Goal: Information Seeking & Learning: Learn about a topic

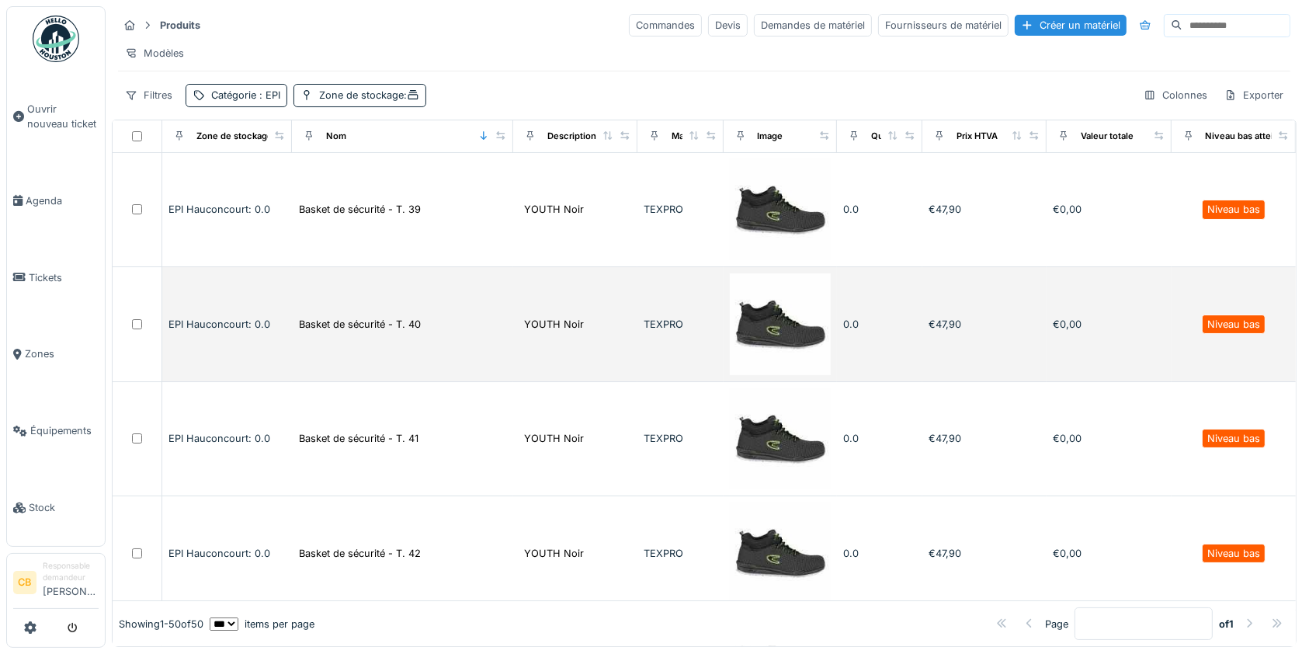
click at [376, 344] on td "Basket de sécurité - T. 40" at bounding box center [402, 324] width 221 height 114
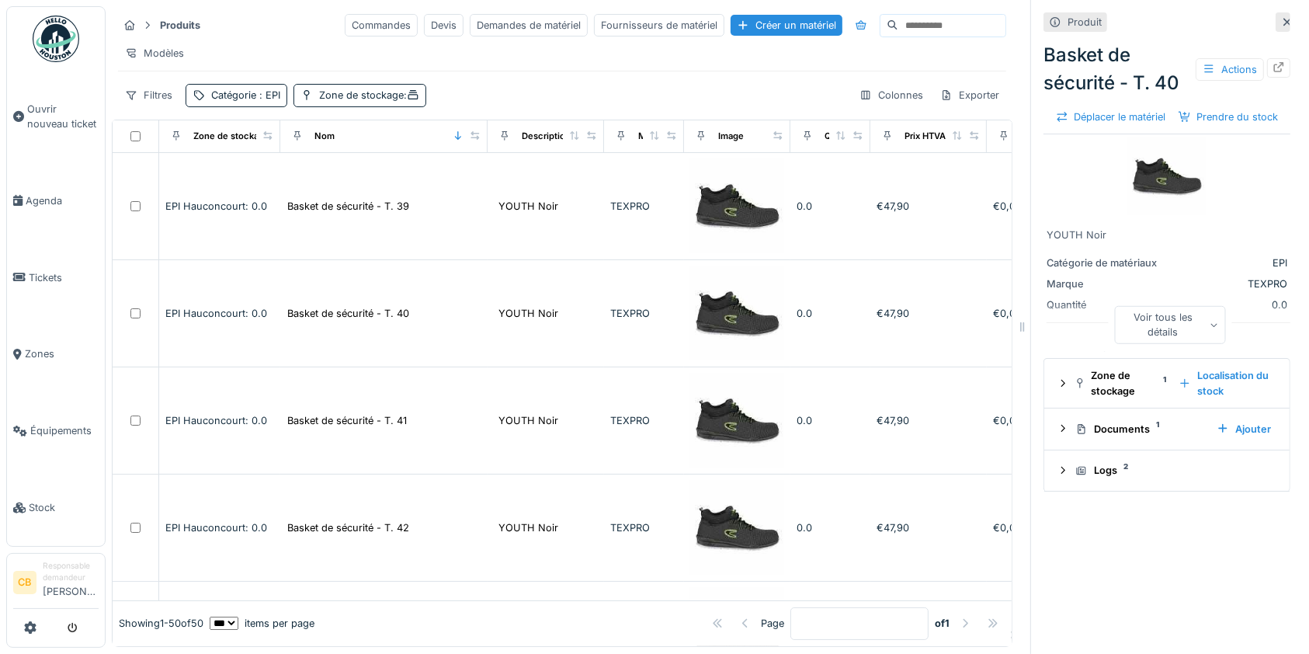
click at [1281, 20] on icon at bounding box center [1287, 22] width 12 height 10
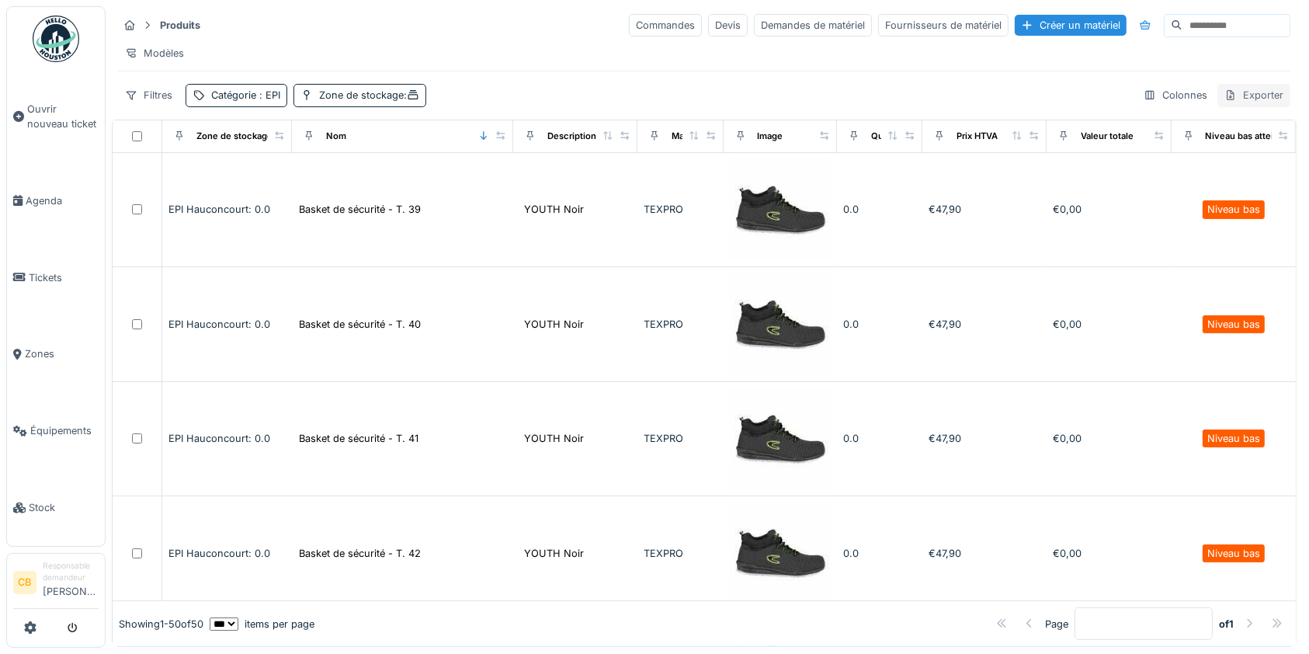
click at [1244, 106] on div "Exporter" at bounding box center [1254, 95] width 73 height 23
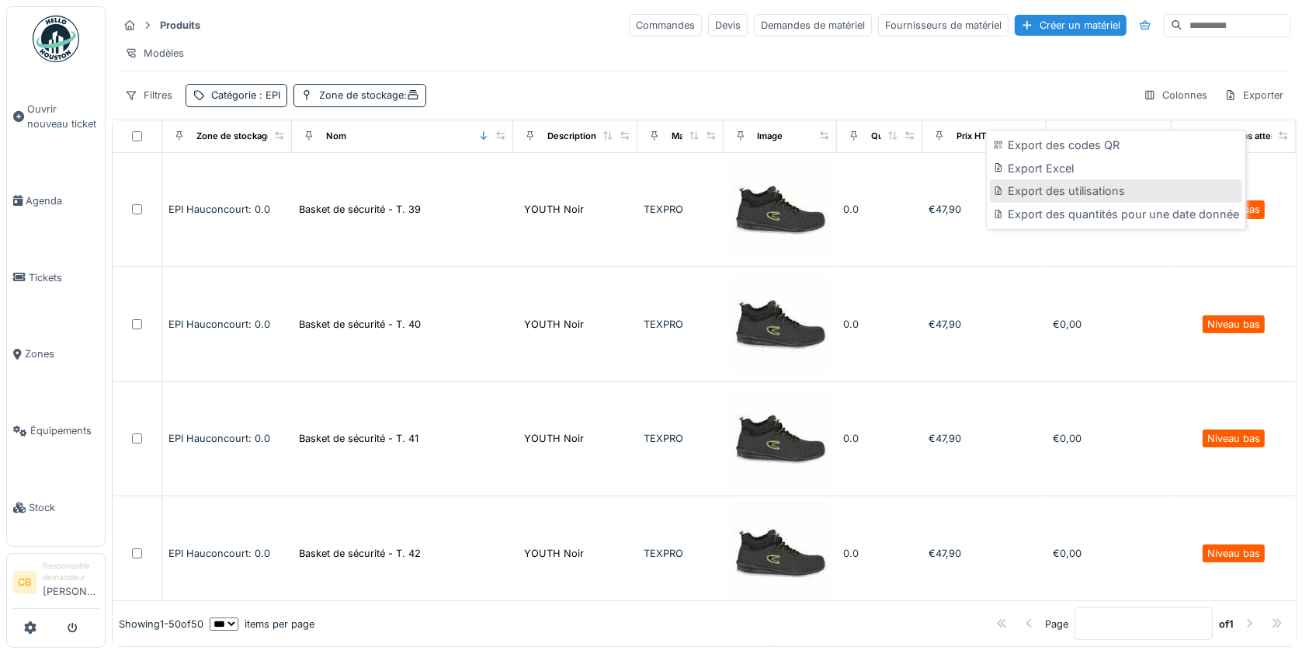
click at [1096, 196] on div "Export des utilisations" at bounding box center [1116, 190] width 252 height 23
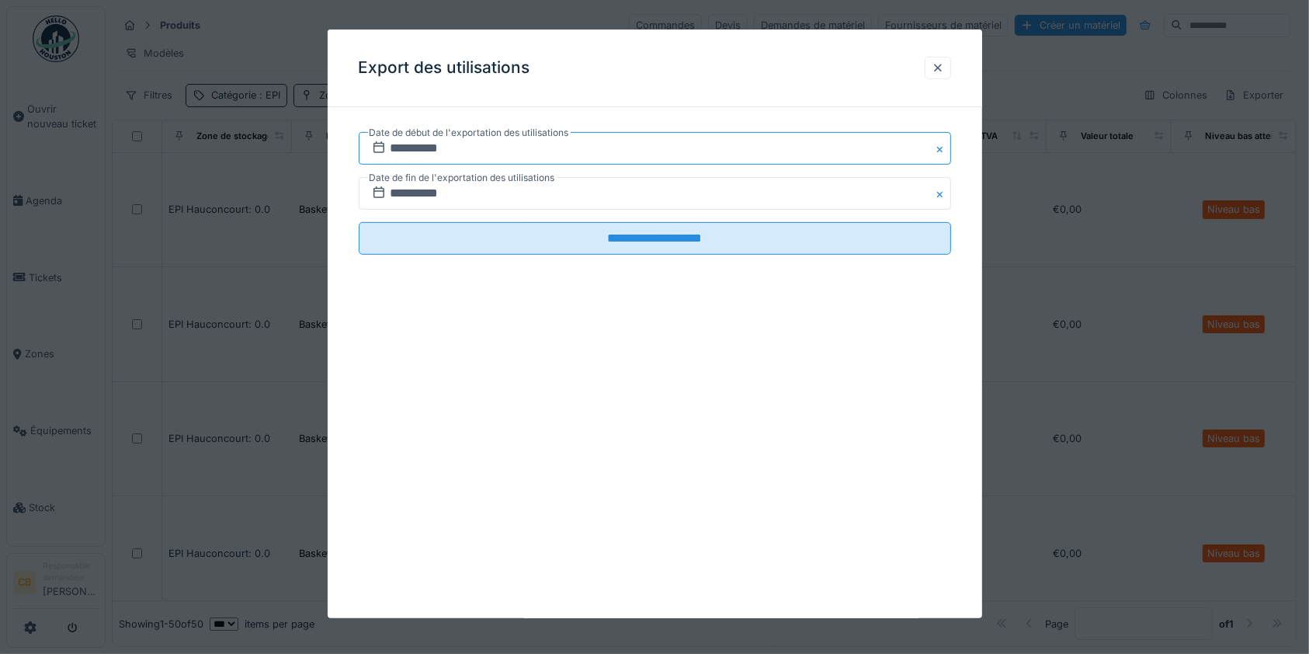
click at [454, 154] on input "**********" at bounding box center [655, 148] width 593 height 33
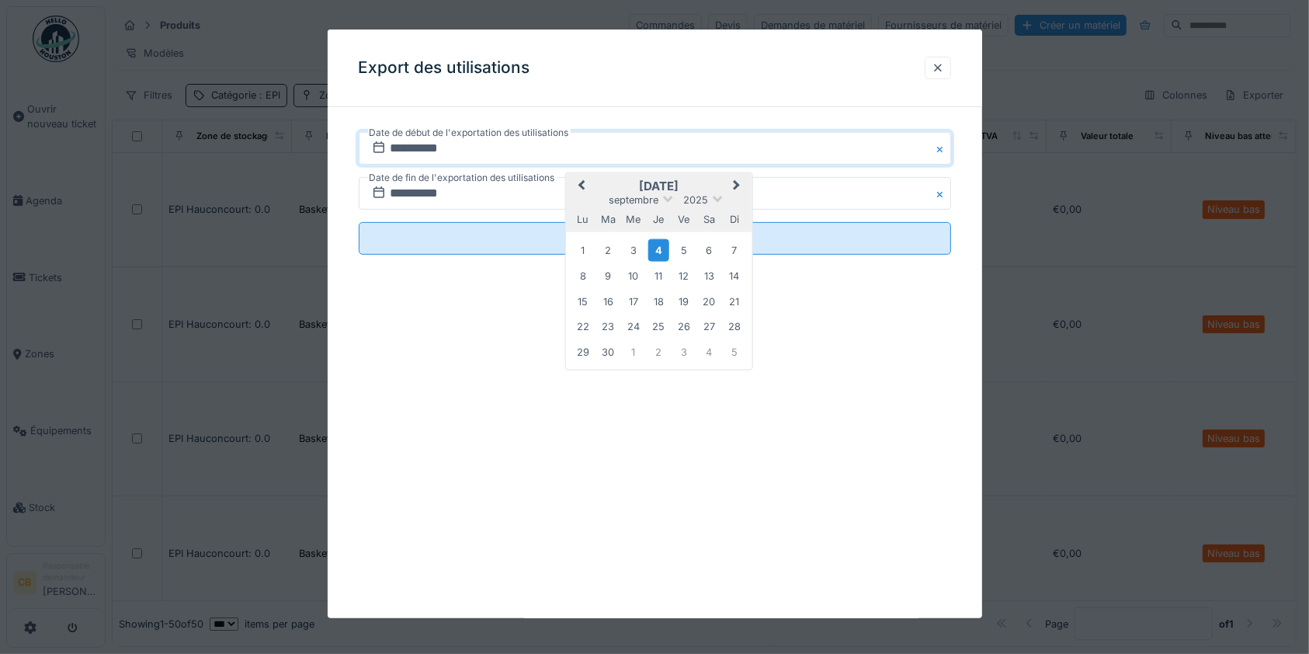
click at [576, 183] on button "Previous Month" at bounding box center [579, 187] width 25 height 25
click at [637, 276] on div "4" at bounding box center [633, 274] width 21 height 21
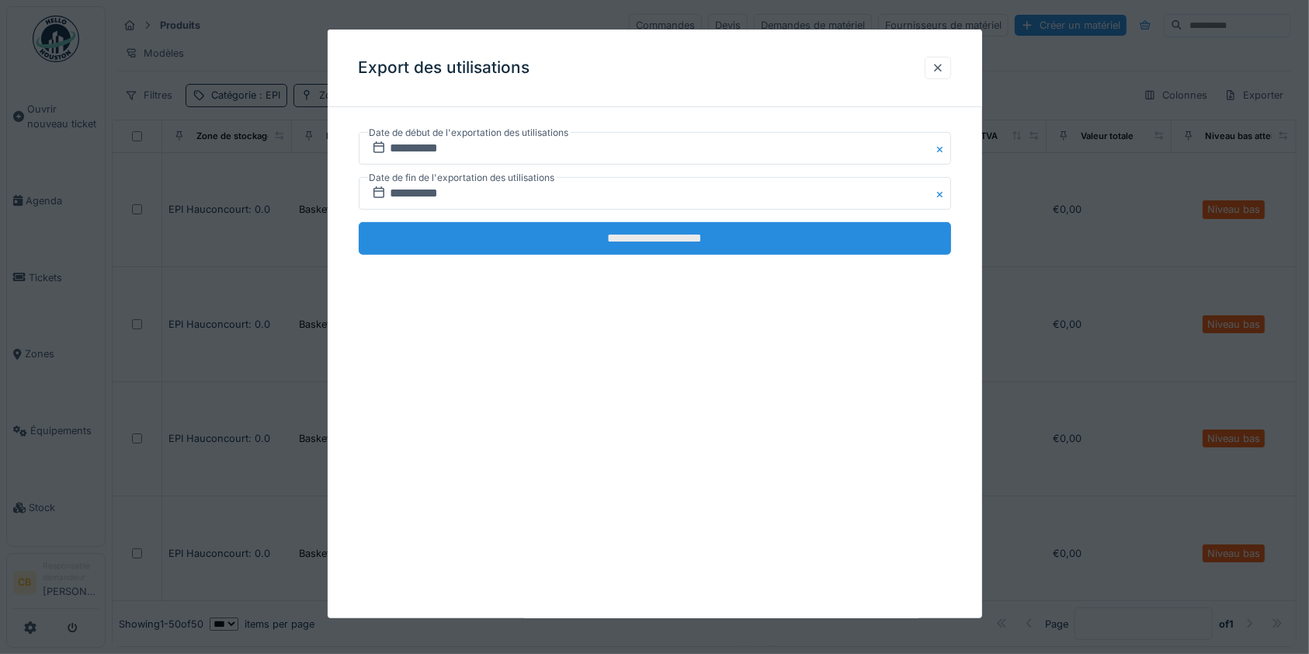
click at [680, 247] on input "**********" at bounding box center [655, 238] width 593 height 33
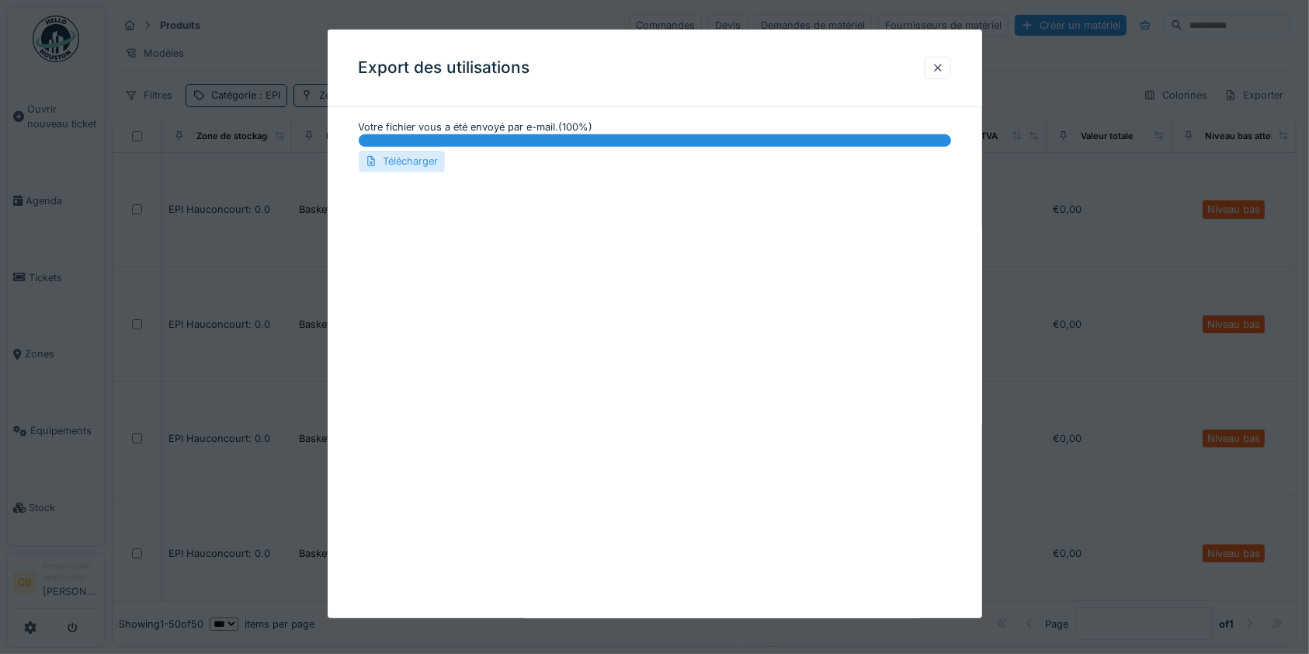
click at [385, 156] on div "Télécharger" at bounding box center [402, 161] width 86 height 21
click at [940, 64] on div at bounding box center [938, 68] width 12 height 15
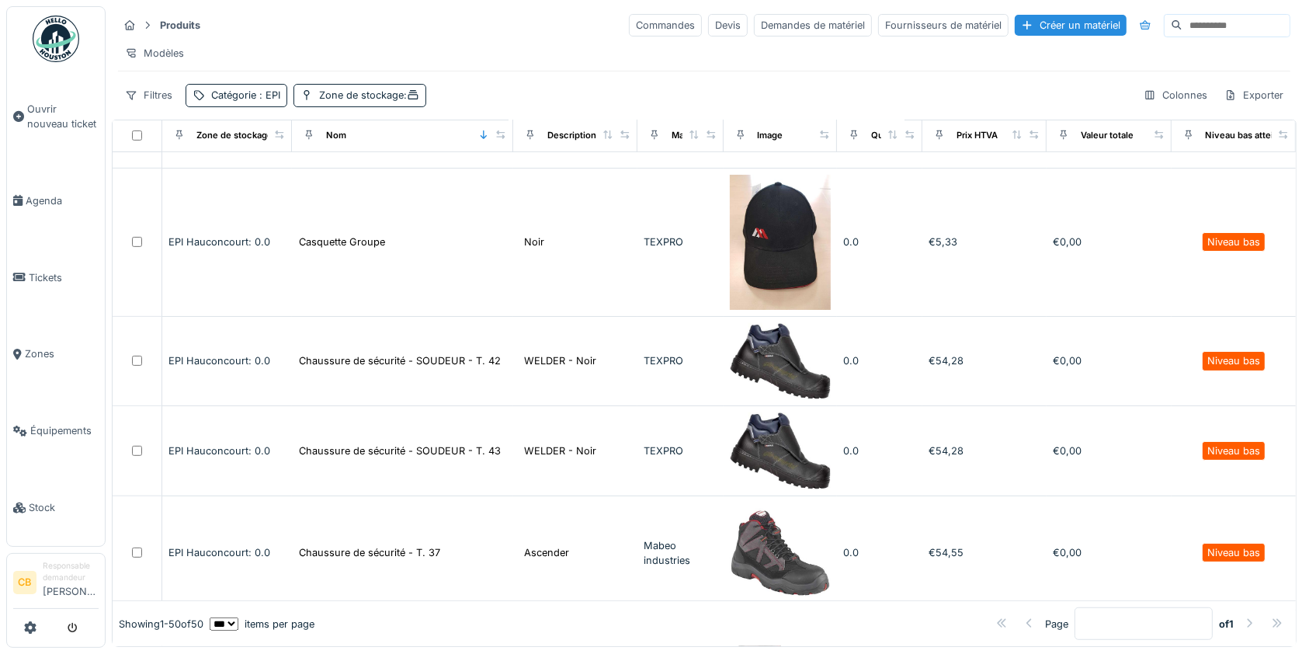
scroll to position [932, 0]
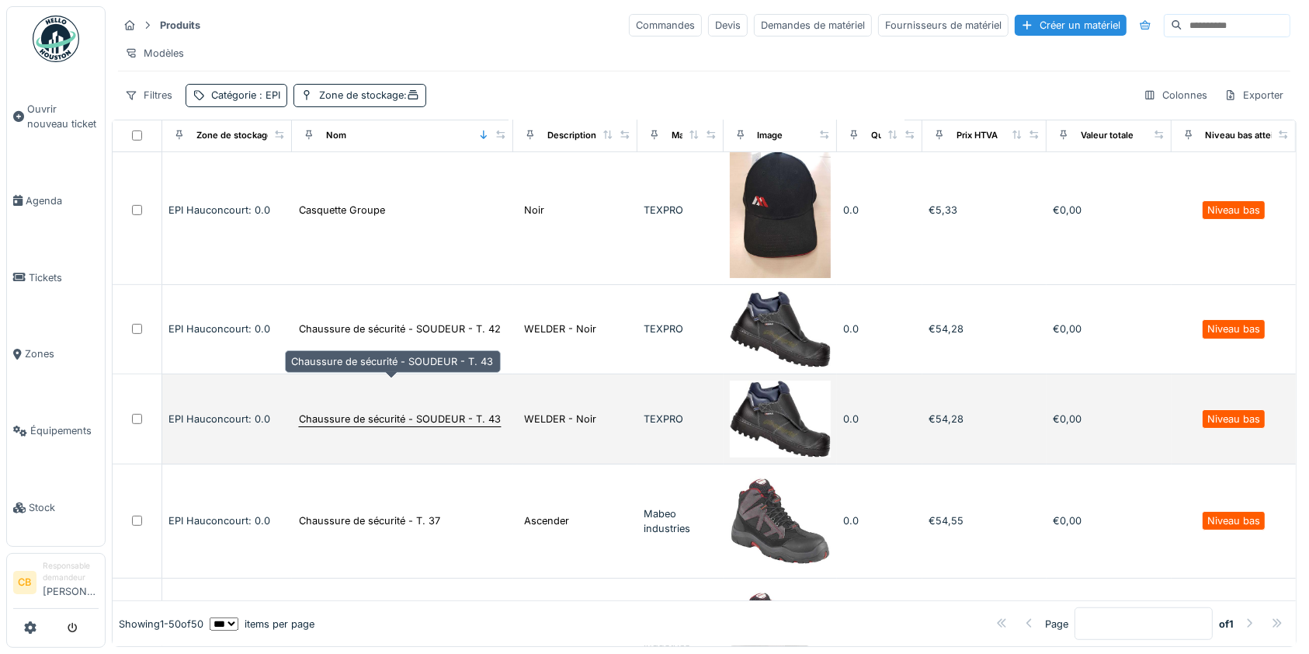
click at [479, 412] on div "Chaussure de sécurité - SOUDEUR - T. 43" at bounding box center [400, 419] width 202 height 15
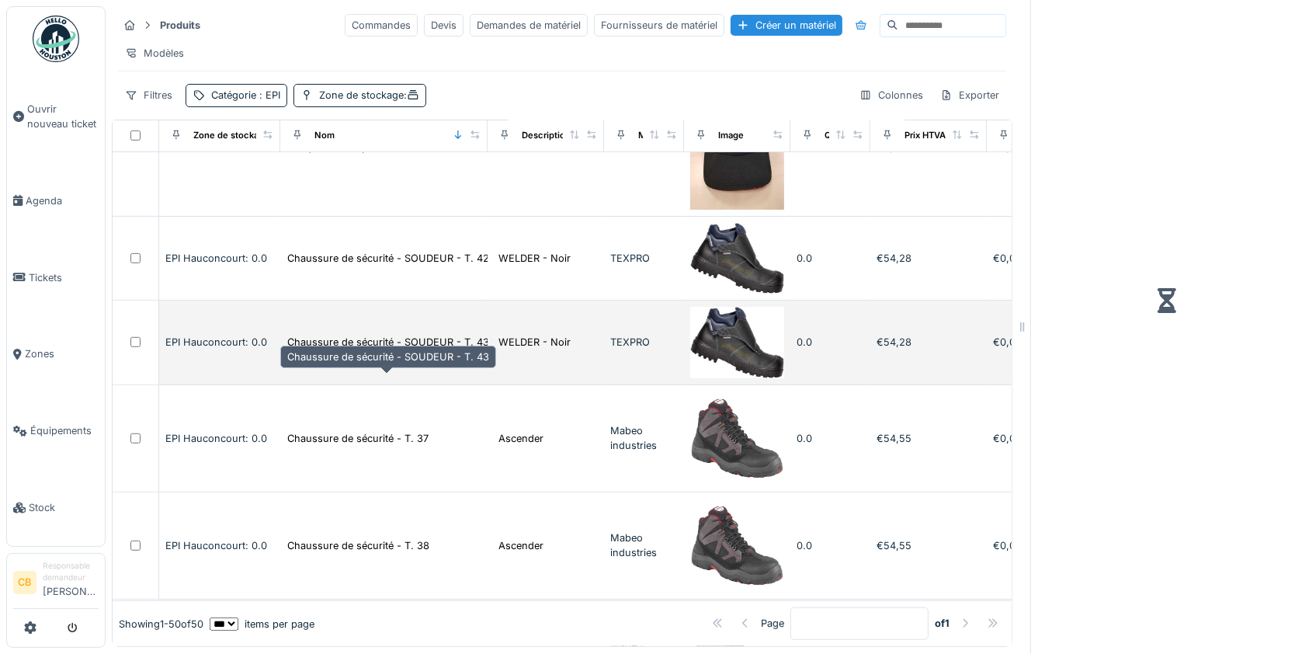
scroll to position [907, 0]
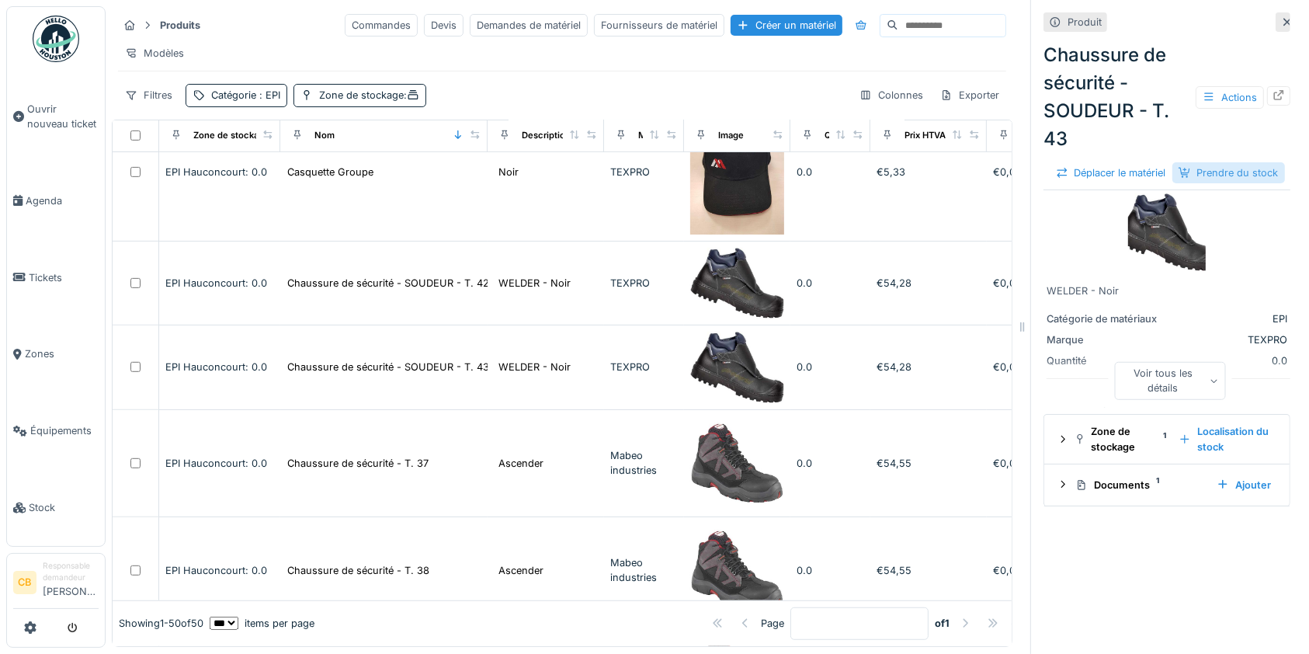
click at [1234, 183] on div "Prendre du stock" at bounding box center [1229, 172] width 113 height 21
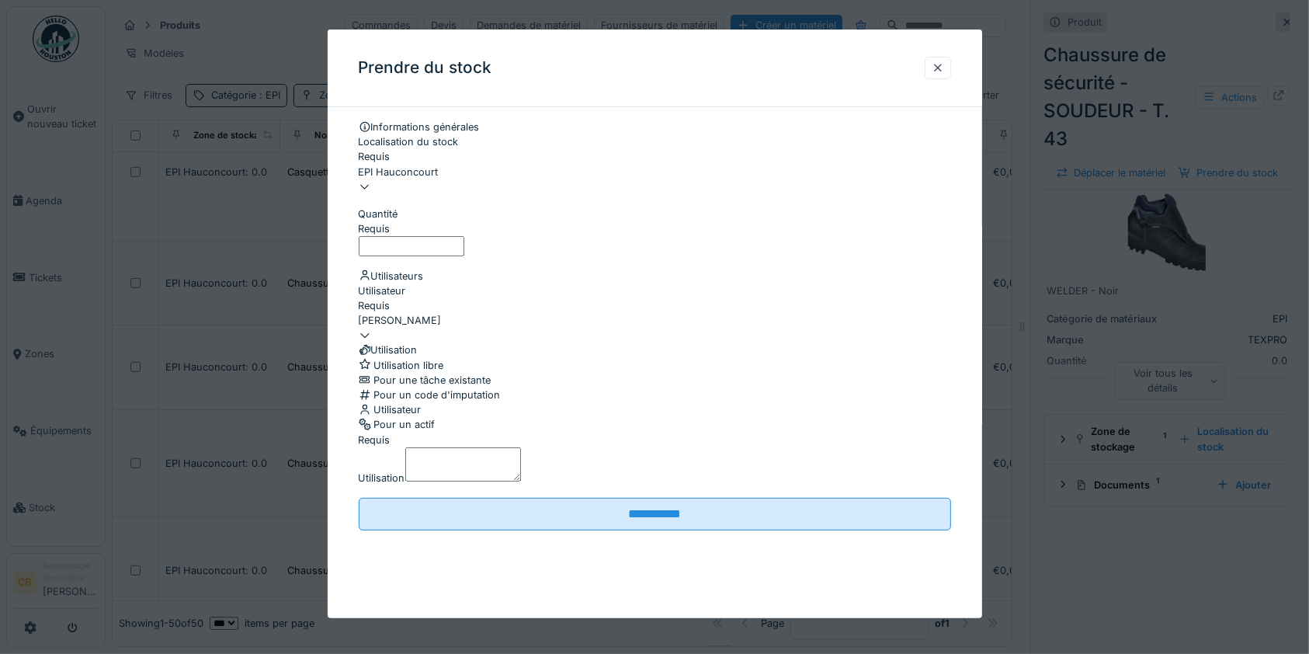
scroll to position [6, 0]
click at [595, 433] on div "Utilisation libre Pour une tâche existante Pour un code d'imputation Utilisateu…" at bounding box center [655, 395] width 593 height 75
click at [551, 352] on fieldset "**********" at bounding box center [655, 331] width 593 height 423
click at [342, 349] on div "**********" at bounding box center [655, 347] width 655 height 454
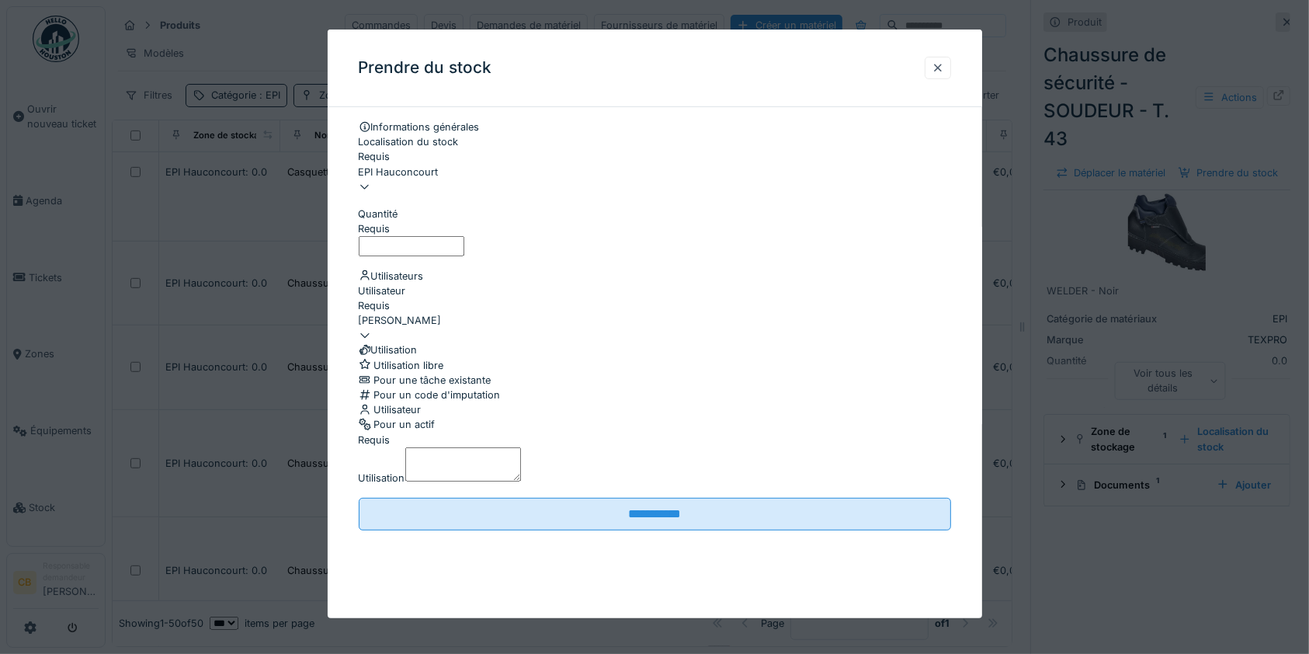
click at [672, 62] on div "Prendre du stock" at bounding box center [655, 69] width 655 height 78
click at [846, 52] on div "Prendre du stock" at bounding box center [655, 69] width 655 height 78
click at [944, 71] on div at bounding box center [938, 68] width 12 height 15
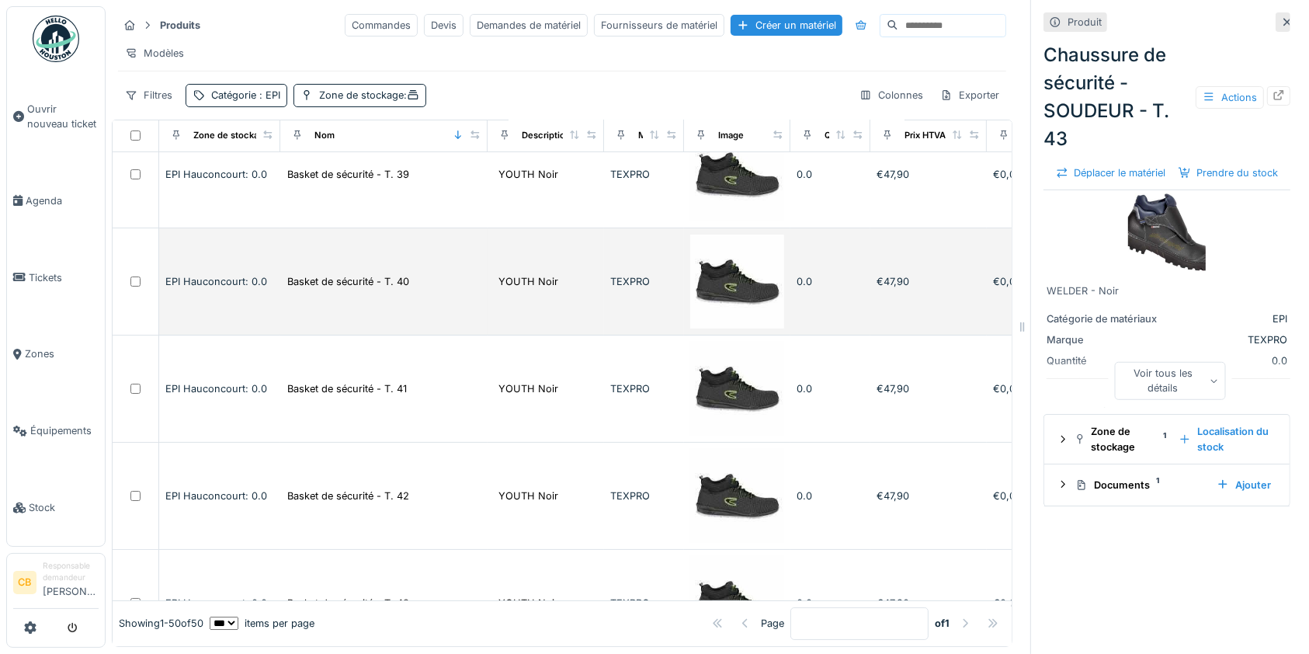
scroll to position [0, 0]
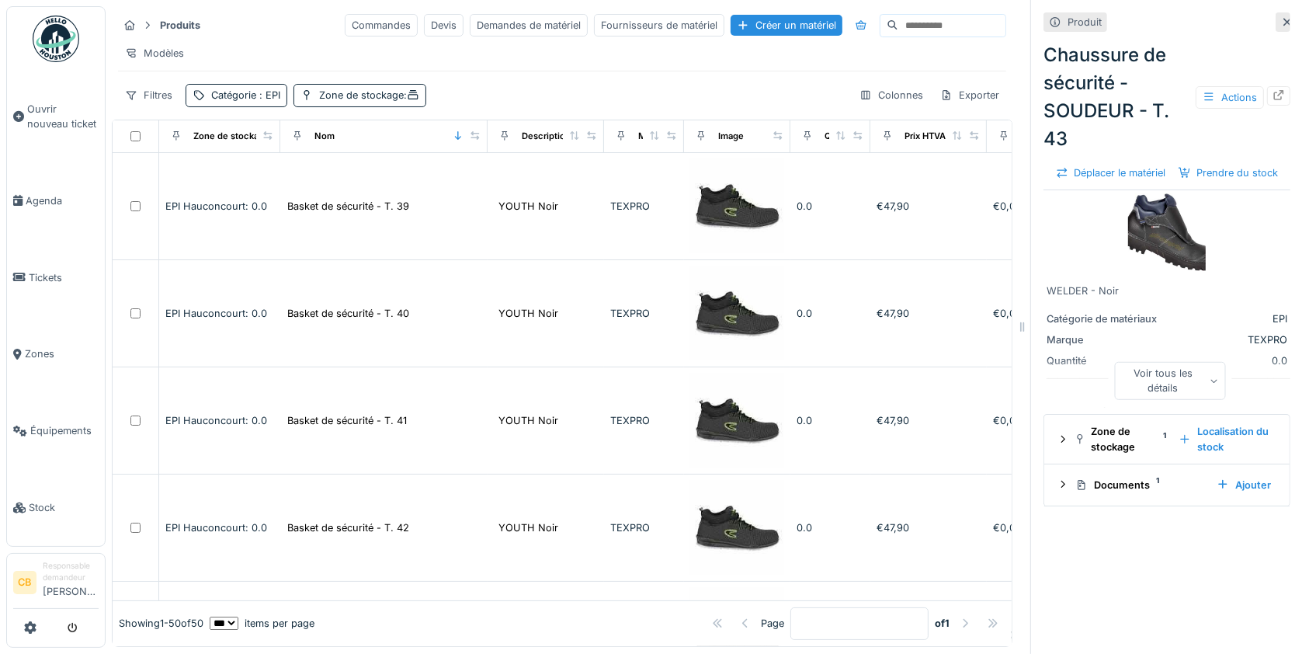
click at [1281, 20] on icon at bounding box center [1287, 22] width 12 height 10
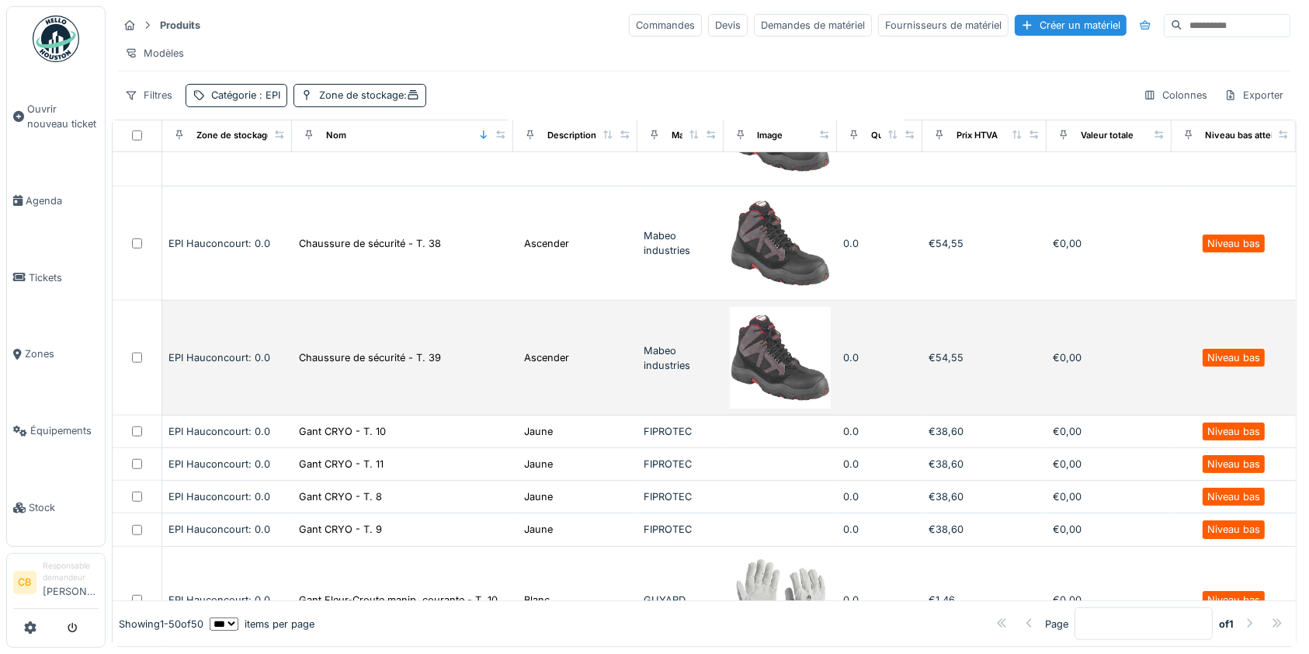
scroll to position [1346, 0]
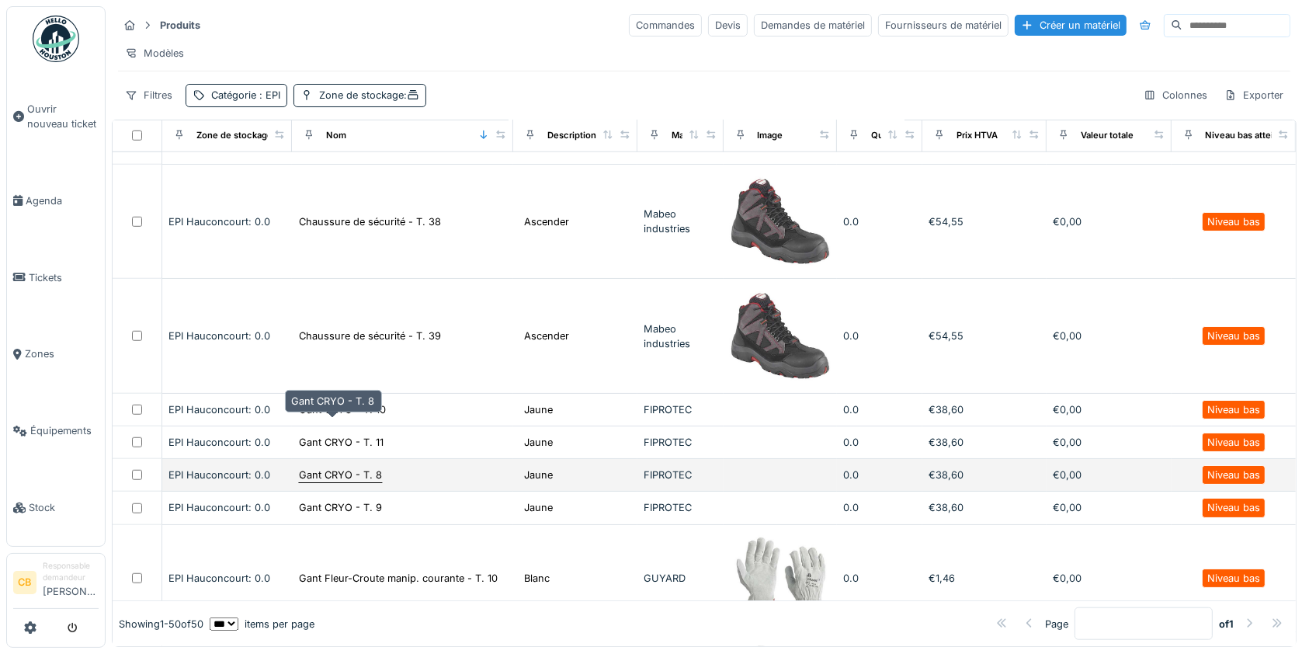
click at [355, 467] on div "Gant CRYO - T. 8" at bounding box center [340, 474] width 83 height 15
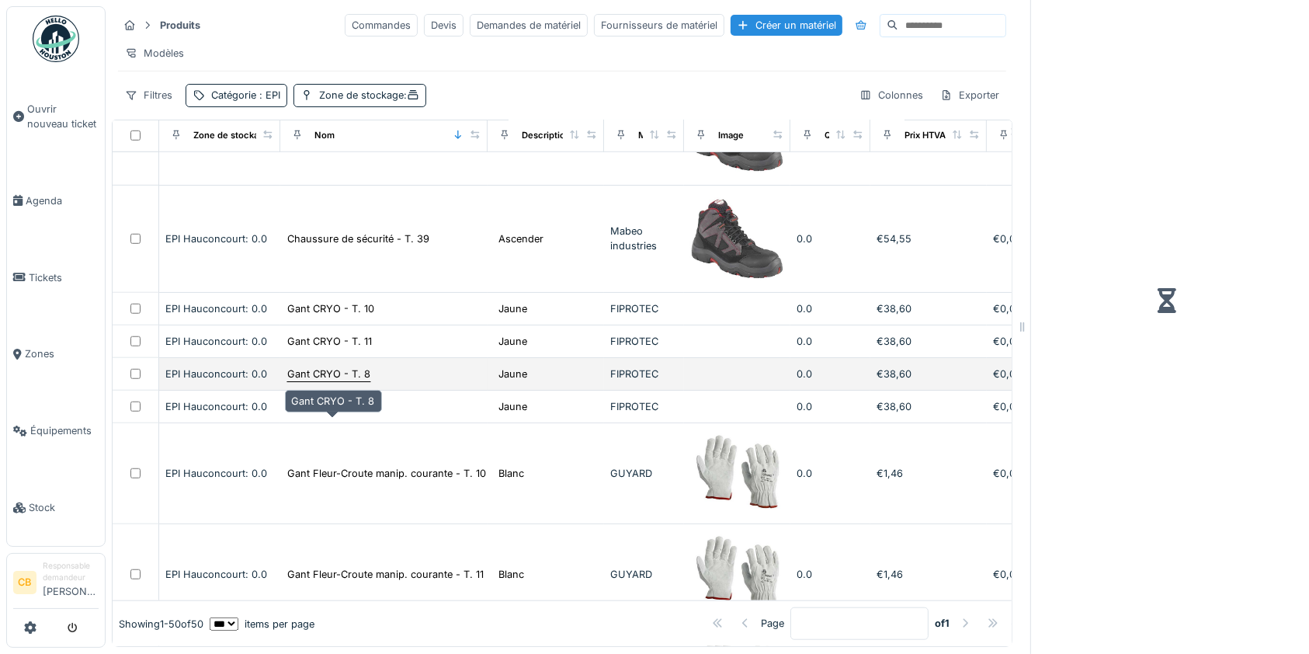
scroll to position [1311, 0]
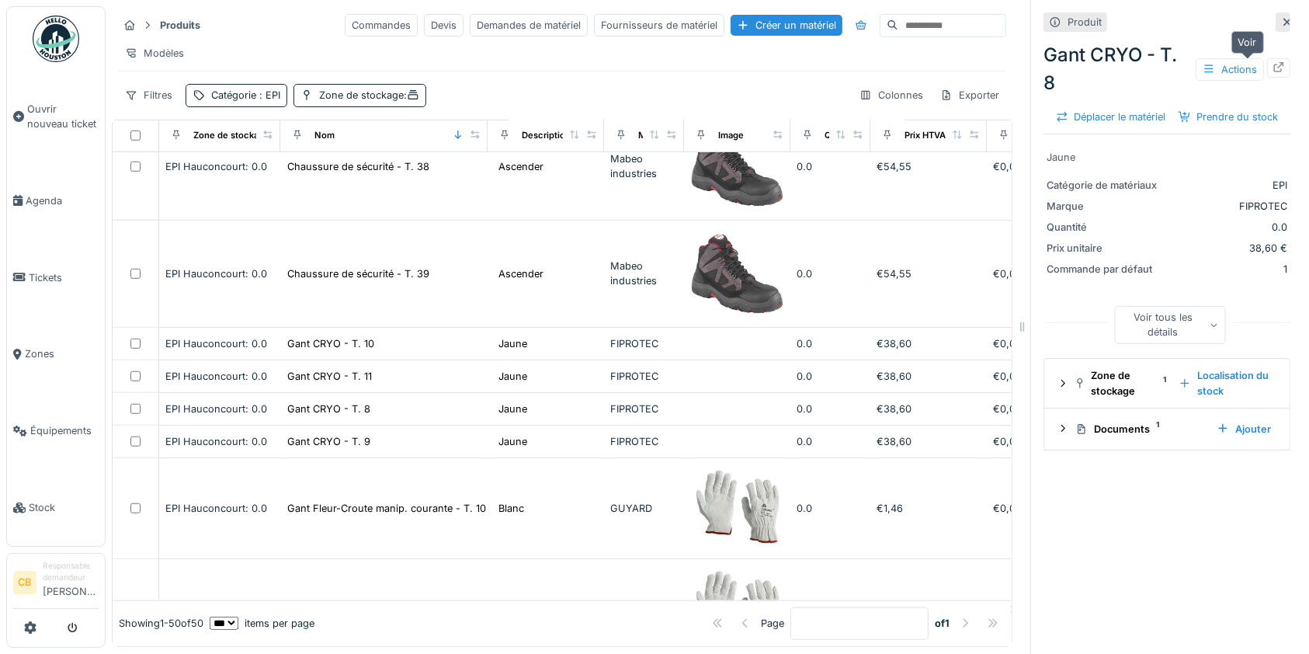
click at [1273, 69] on icon at bounding box center [1279, 67] width 12 height 10
click at [1281, 23] on icon at bounding box center [1287, 22] width 12 height 10
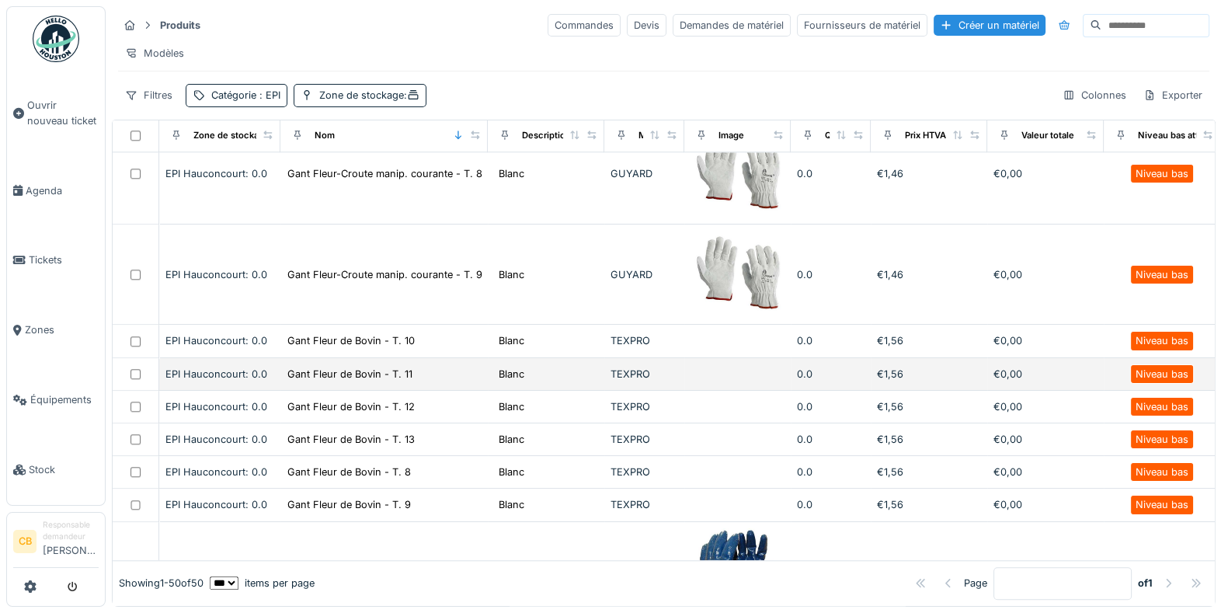
scroll to position [1844, 0]
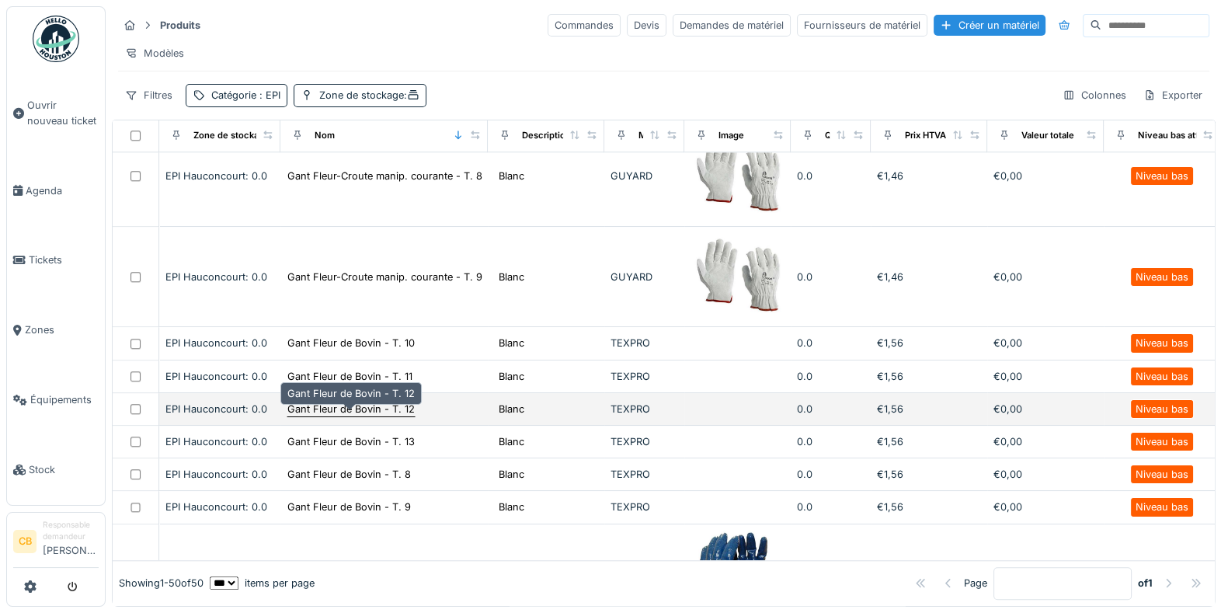
click at [370, 412] on div "Gant Fleur de Bovin - T. 12" at bounding box center [350, 408] width 127 height 15
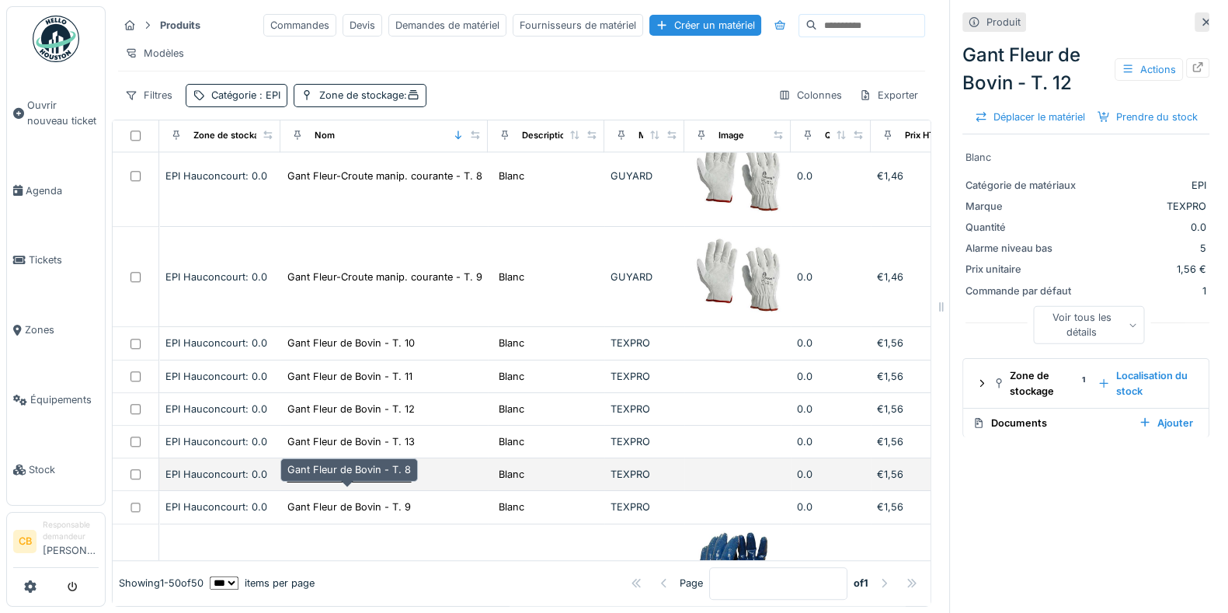
click at [393, 481] on div "Gant Fleur de Bovin - T. 8" at bounding box center [348, 474] width 123 height 15
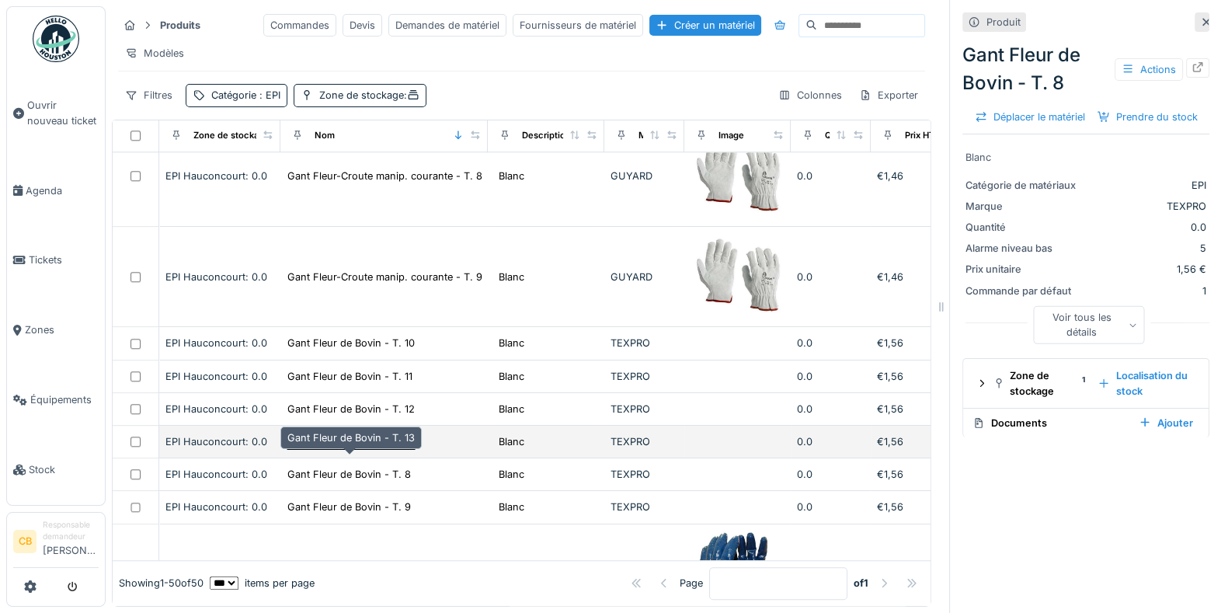
click at [385, 449] on div "Gant Fleur de Bovin - T. 13" at bounding box center [350, 441] width 127 height 15
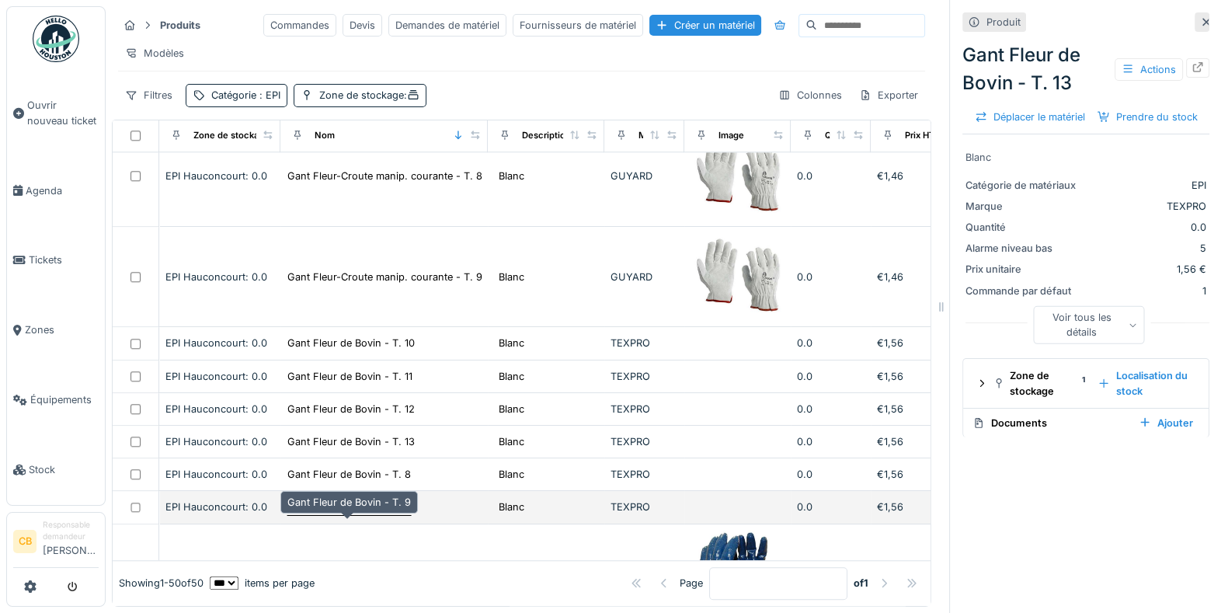
click at [381, 514] on div "Gant Fleur de Bovin - T. 9" at bounding box center [348, 506] width 123 height 15
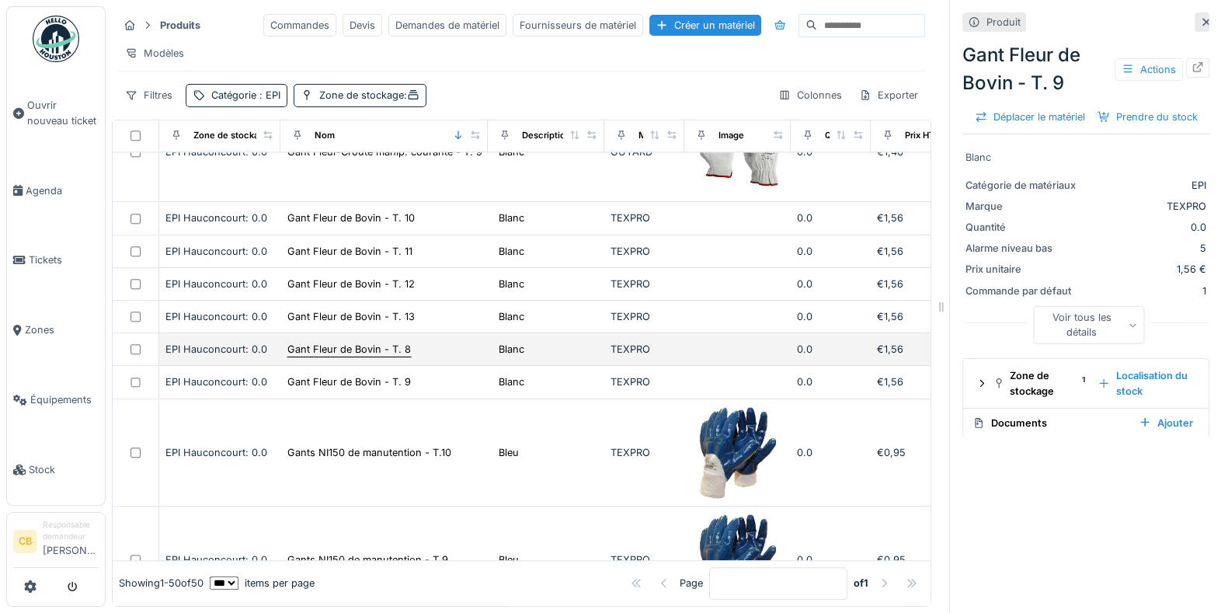
scroll to position [2039, 0]
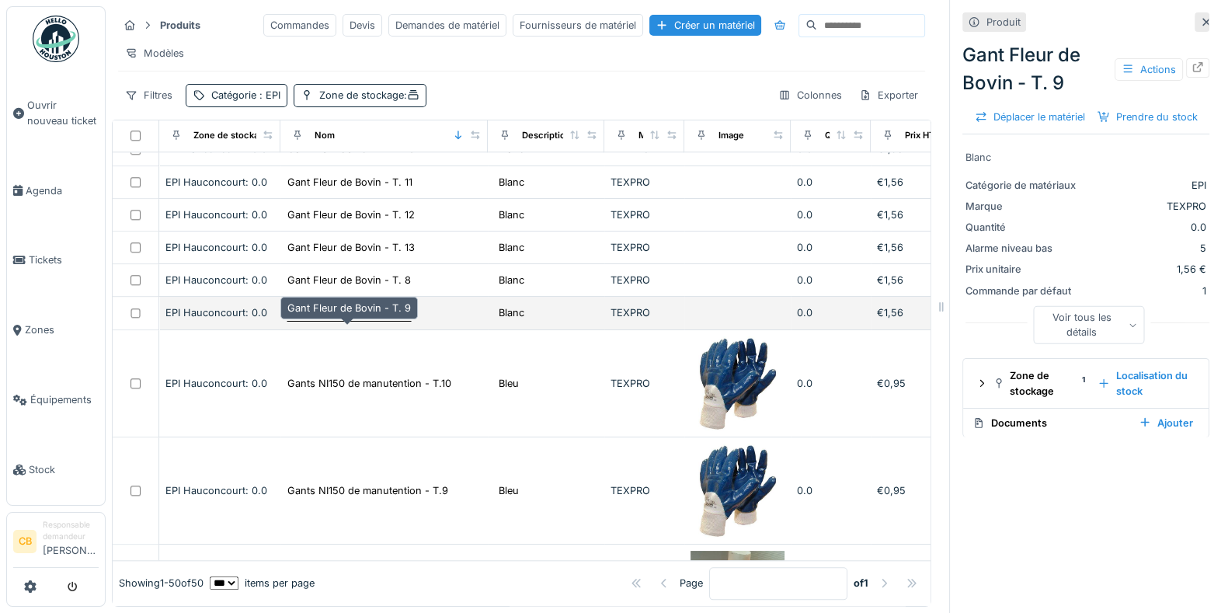
click at [375, 321] on div "Gant Fleur de Bovin - T. 9" at bounding box center [349, 312] width 125 height 16
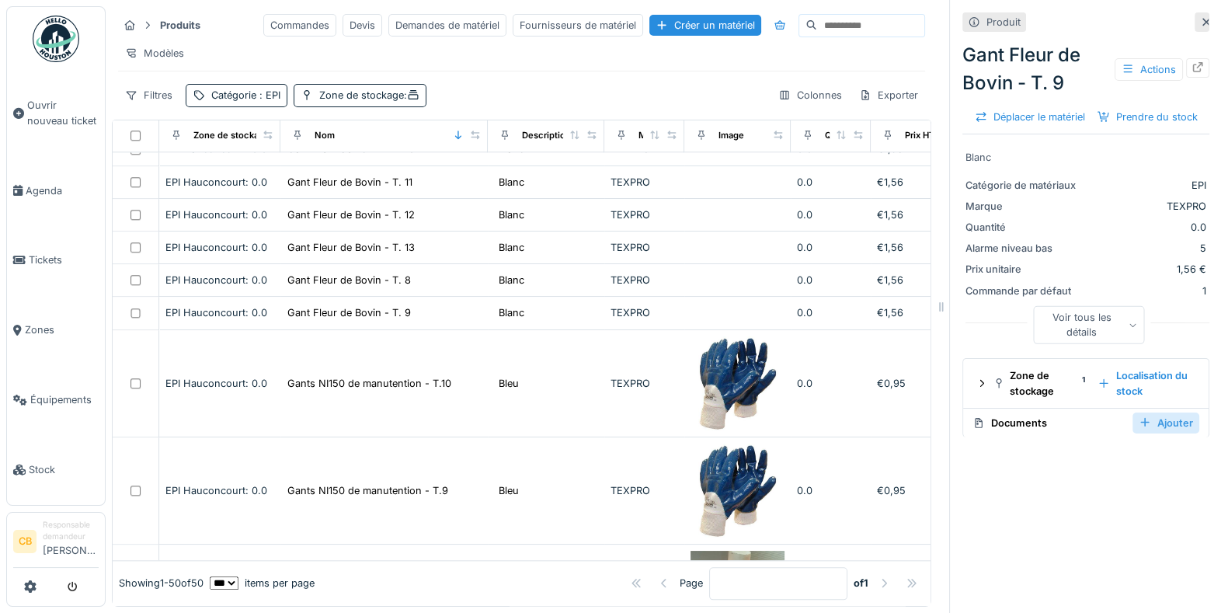
click at [1132, 433] on div "Ajouter" at bounding box center [1165, 422] width 67 height 21
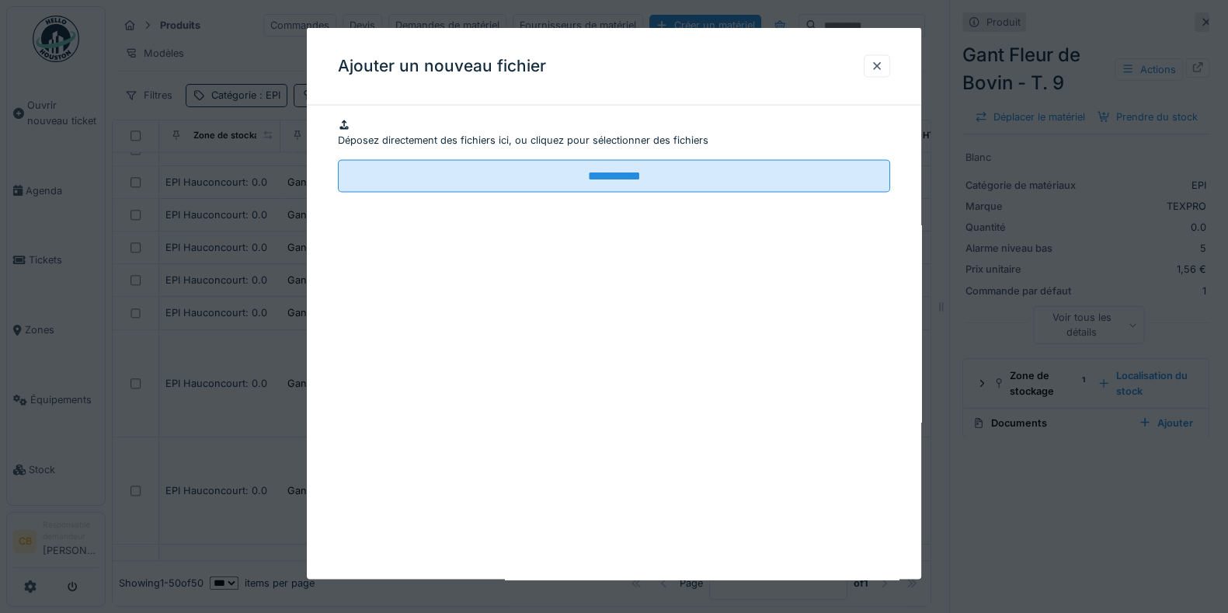
click at [683, 148] on div "Déposez directement des fichiers ici, ou cliquez pour sélectionner des fichiers" at bounding box center [614, 133] width 552 height 30
type input "**********"
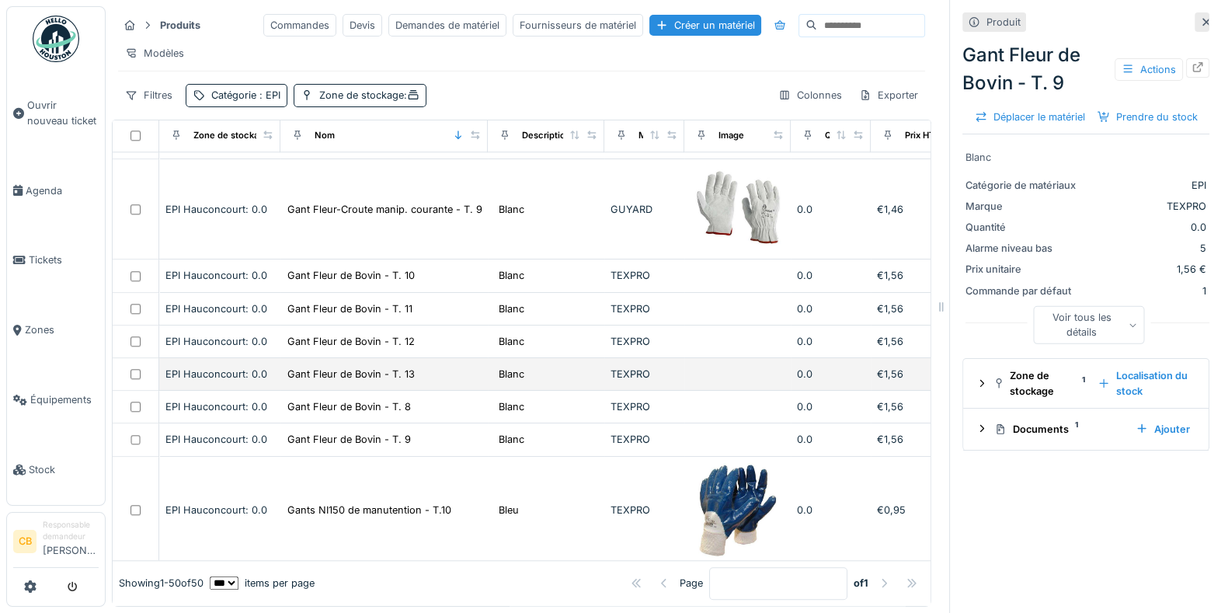
scroll to position [1941, 0]
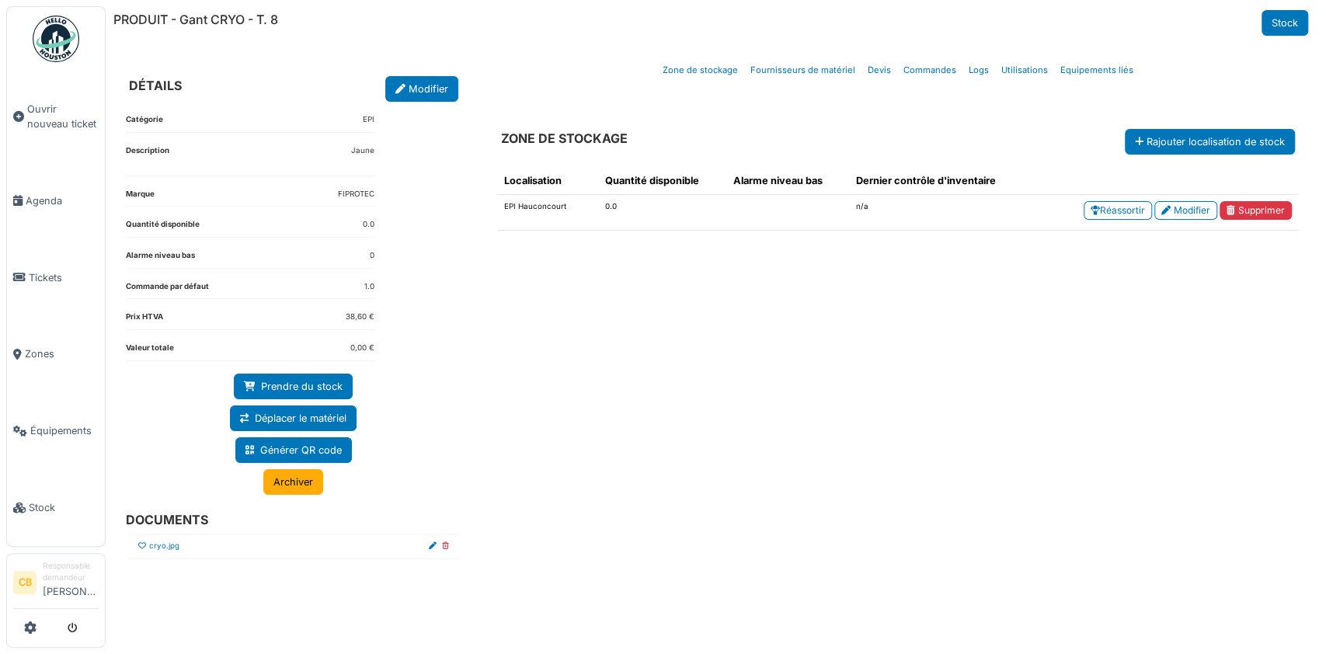
click at [679, 485] on div "Localisation Quantité disponible Alarme niveau bas Dernier contrôle d'inventair…" at bounding box center [897, 386] width 825 height 463
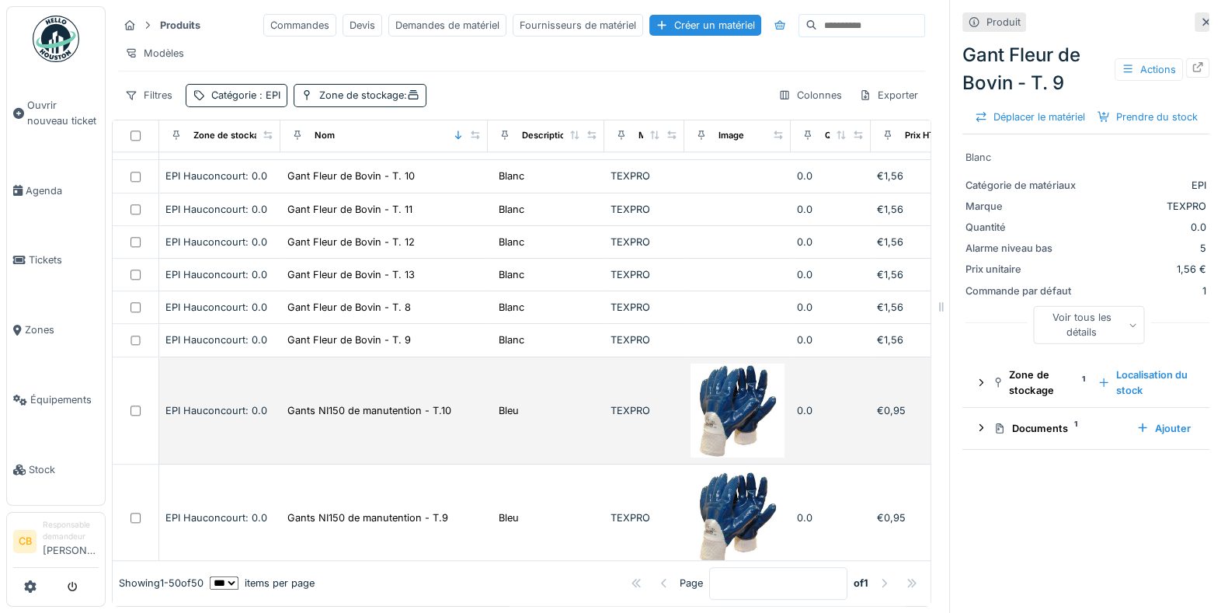
scroll to position [1941, 0]
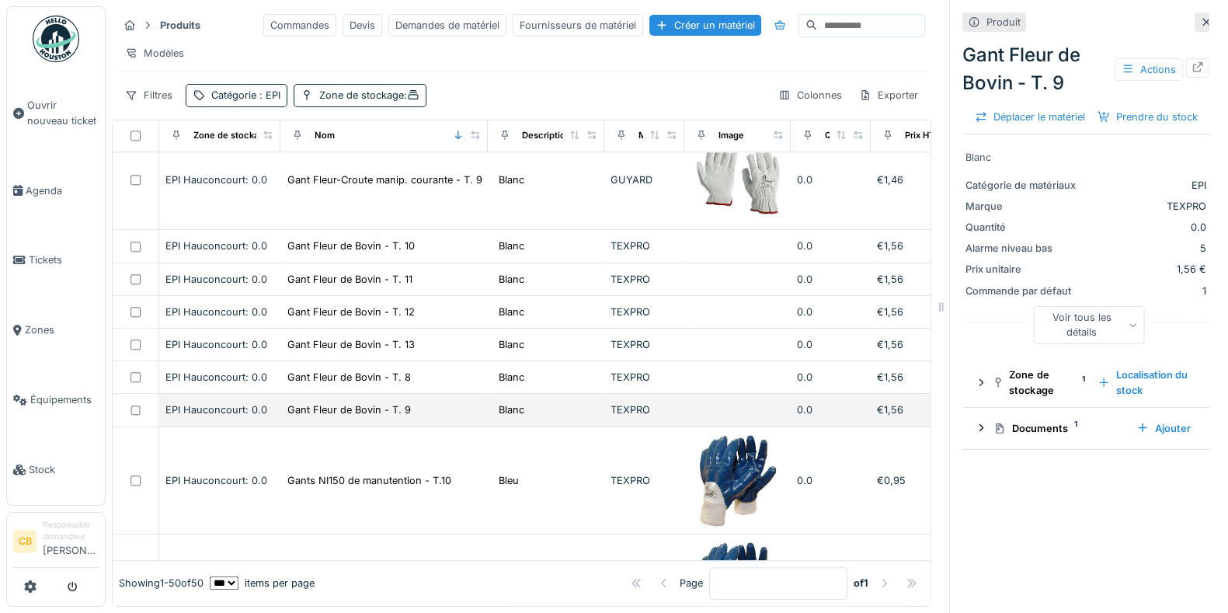
click at [441, 426] on td "Gant Fleur de Bovin - T. 9" at bounding box center [383, 410] width 207 height 33
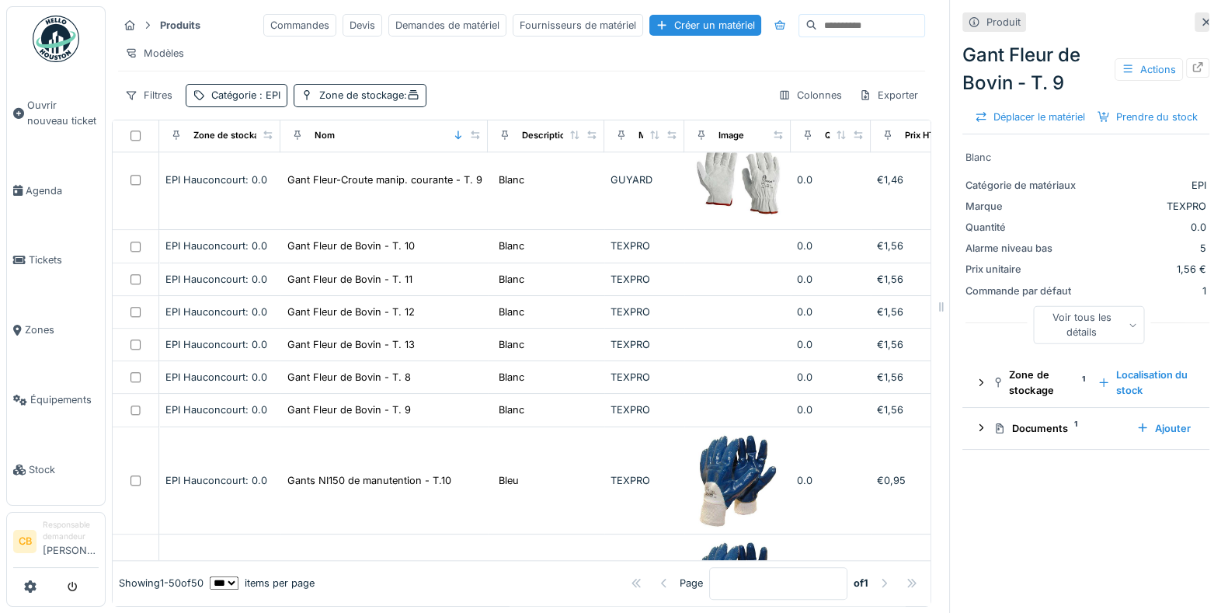
drag, startPoint x: 928, startPoint y: 304, endPoint x: 988, endPoint y: 304, distance: 59.8
click at [988, 304] on div "Produits Commandes Devis Demandes de matériel Fournisseurs de matériel Créer un…" at bounding box center [667, 306] width 1122 height 613
click at [949, 499] on div "Produit Gant Fleur de Bovin - T. 9 Actions Déplacer le matériel Prendre du stoc…" at bounding box center [1085, 306] width 273 height 613
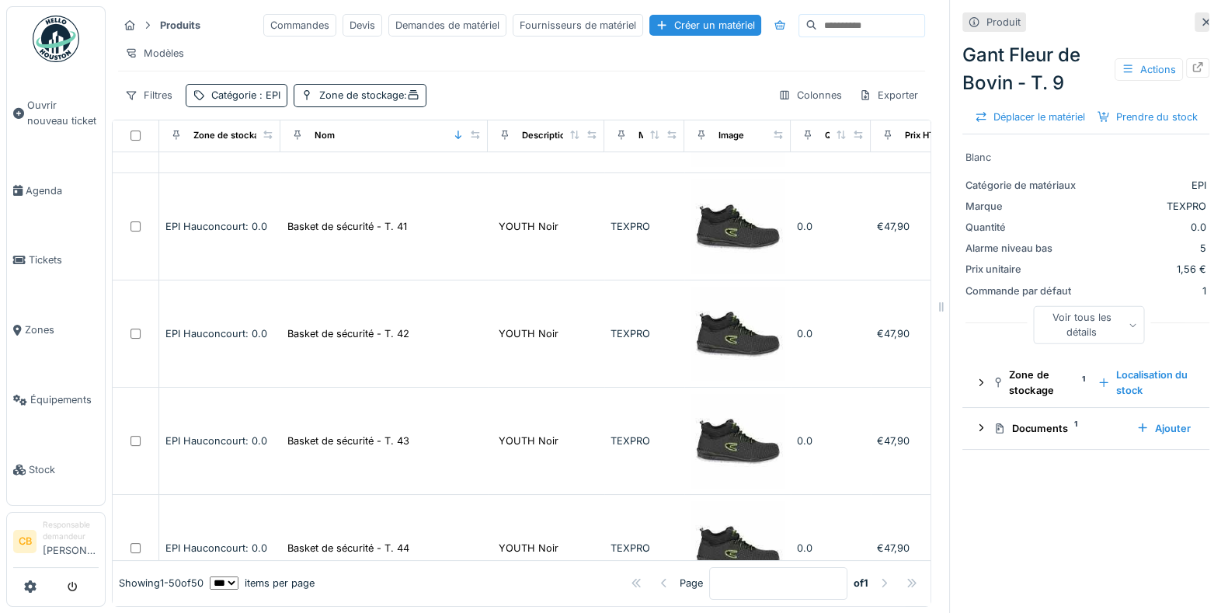
scroll to position [0, 0]
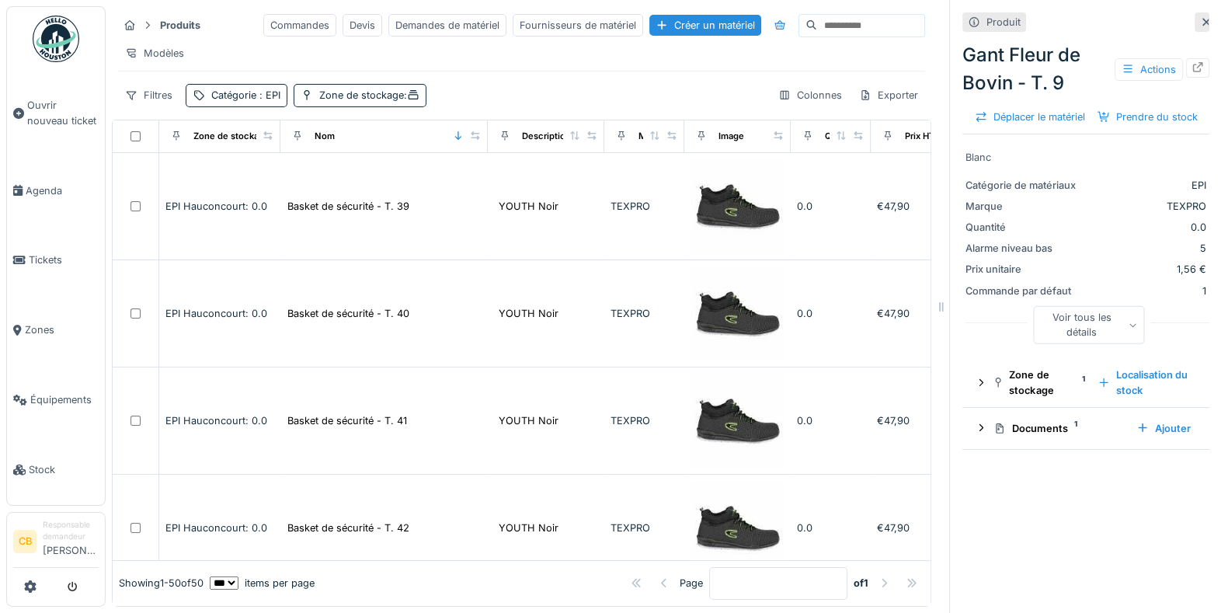
click at [525, 92] on div "Produits Commandes Devis Demandes de matériel Fournisseurs de matériel Créer un…" at bounding box center [521, 59] width 819 height 107
click at [1163, 495] on div "Produit Gant Fleur de Bovin - T. 9 Actions Déplacer le matériel Prendre du stoc…" at bounding box center [1085, 306] width 273 height 613
click at [15, 312] on link "Zones" at bounding box center [56, 330] width 98 height 70
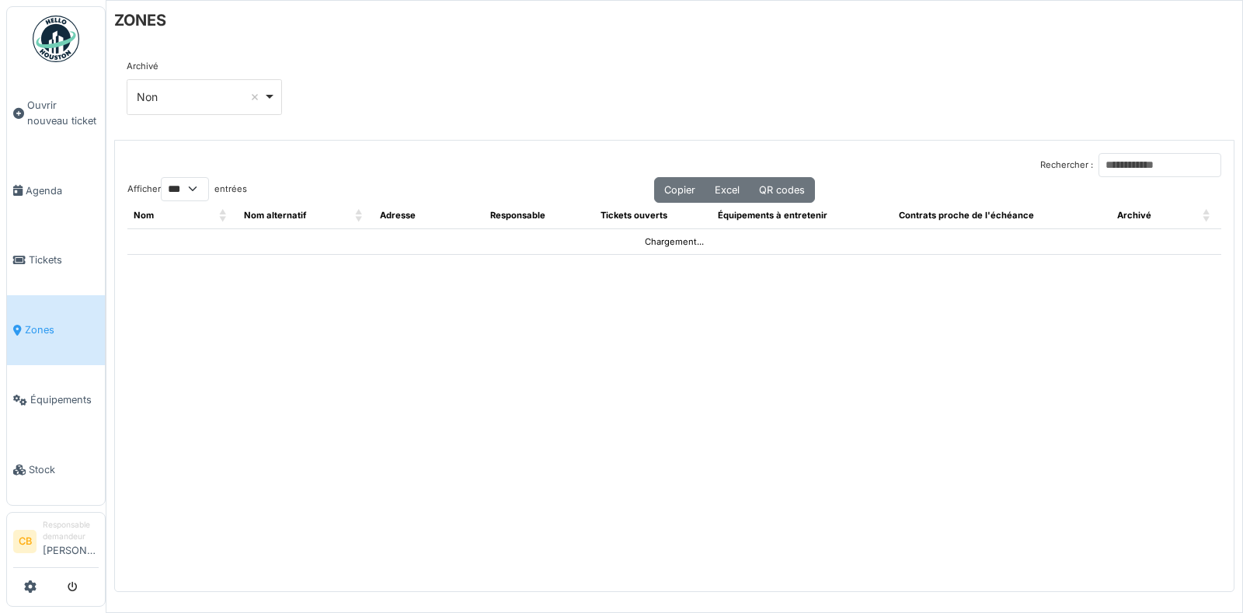
select select "***"
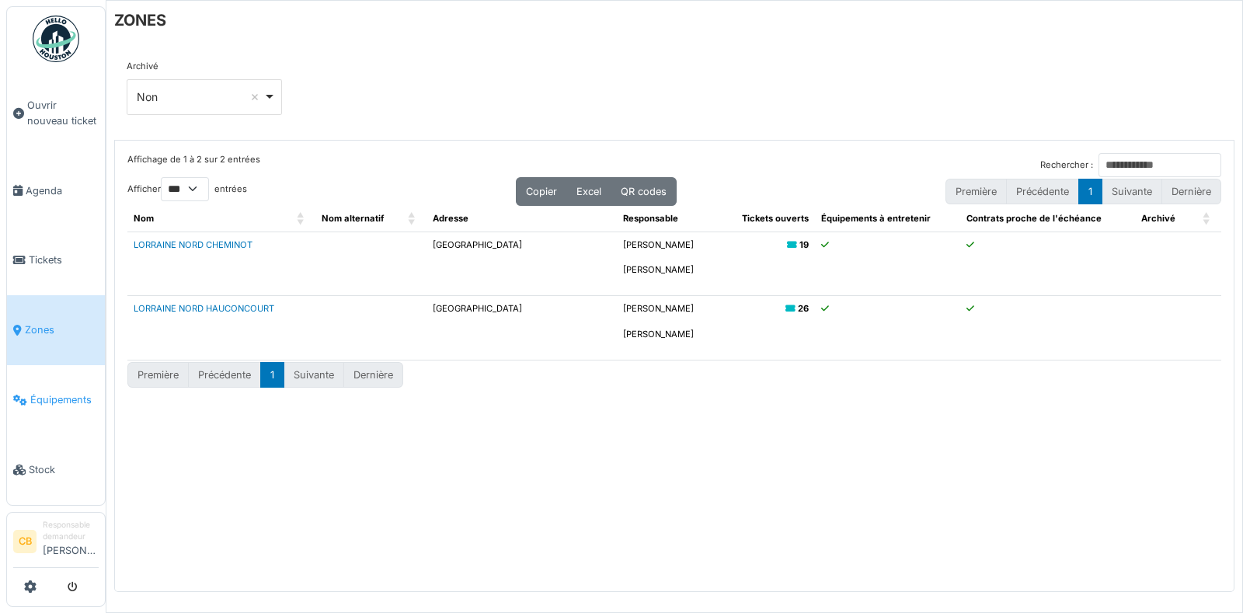
click at [51, 399] on link "Équipements" at bounding box center [56, 400] width 98 height 70
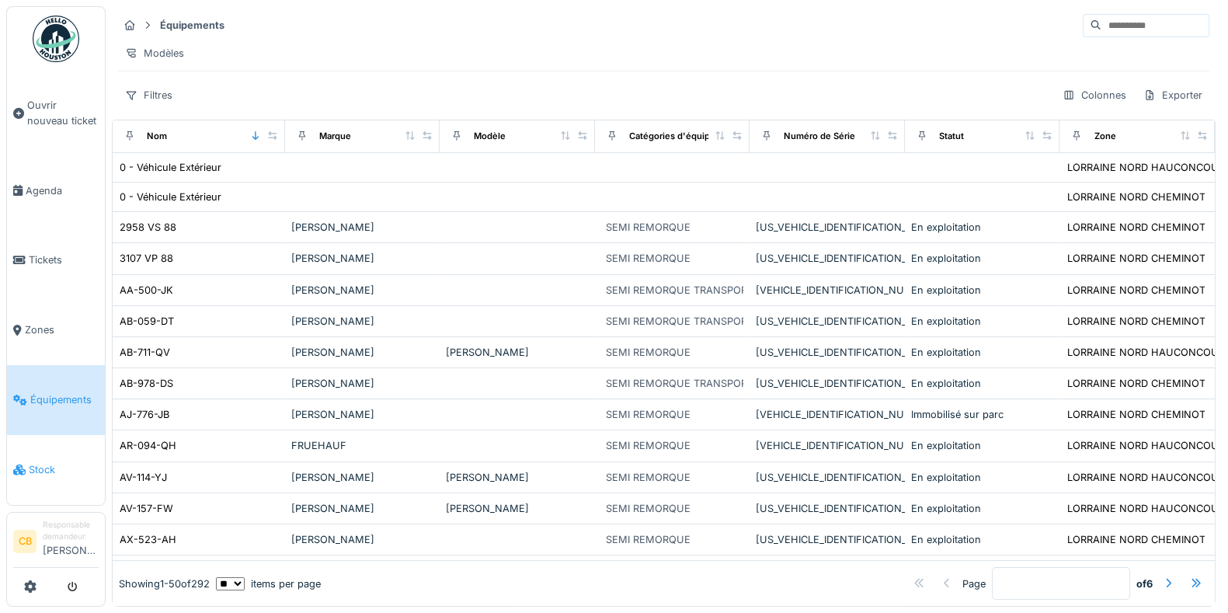
click at [29, 462] on span "Stock" at bounding box center [64, 469] width 70 height 15
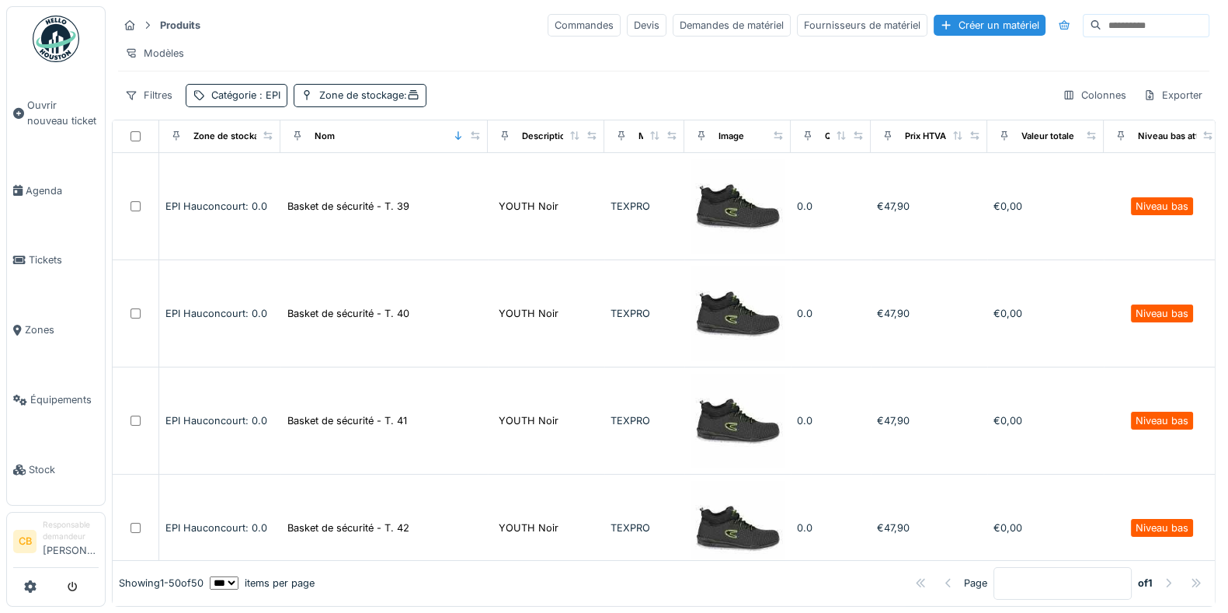
click at [450, 106] on div "Filtres Catégorie : EPI Zone de stockage : Colonnes Exporter" at bounding box center [663, 95] width 1091 height 23
click at [634, 106] on div "Filtres Catégorie : EPI Zone de stockage : Colonnes Exporter" at bounding box center [663, 95] width 1091 height 23
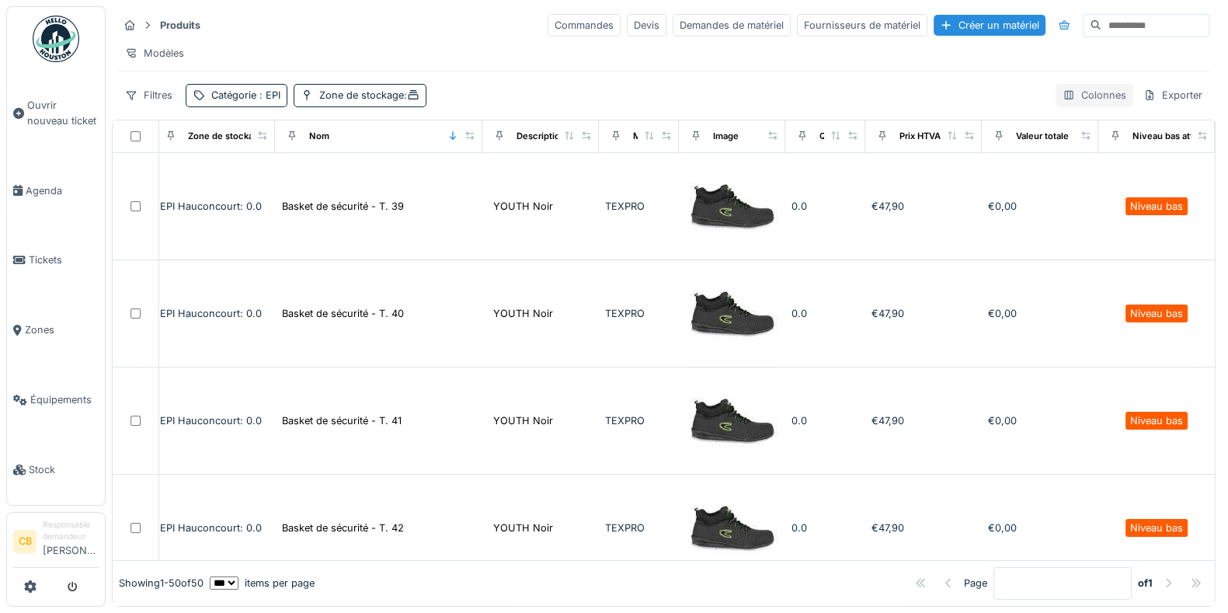
click at [1096, 104] on div "Colonnes" at bounding box center [1094, 95] width 78 height 23
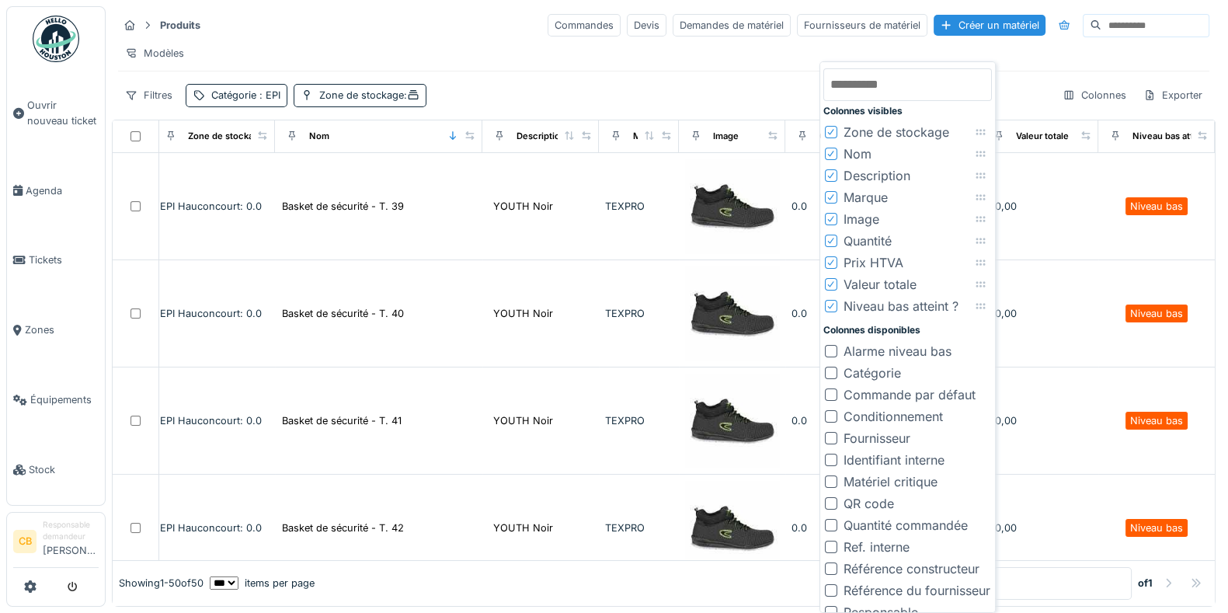
click at [836, 347] on div at bounding box center [831, 351] width 12 height 12
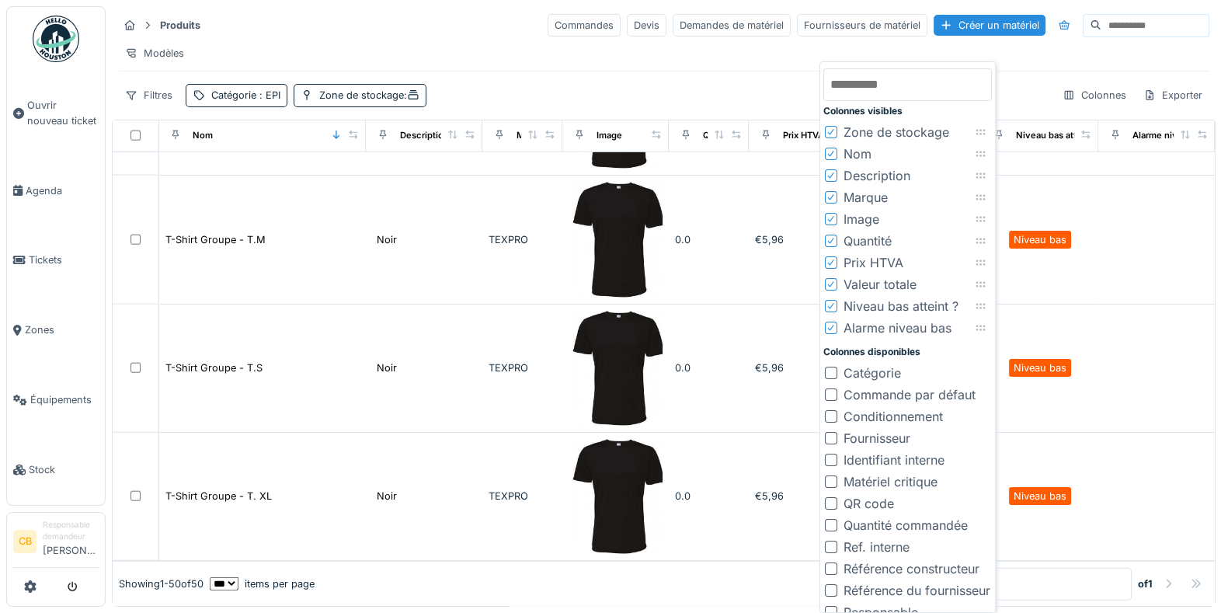
scroll to position [4365, 166]
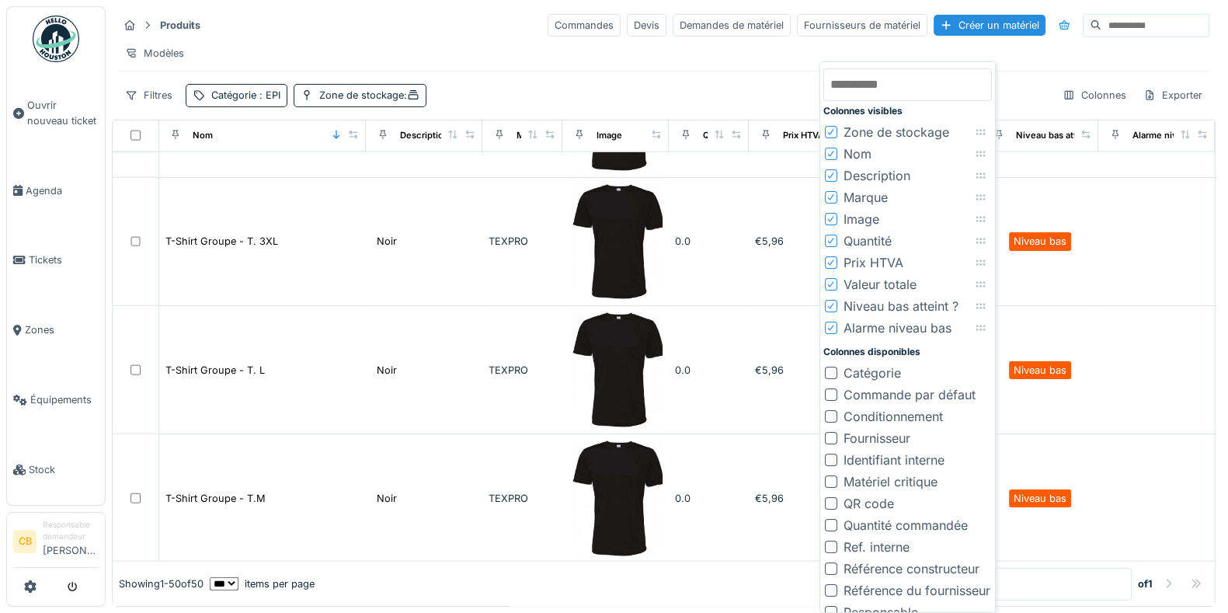
click at [833, 328] on icon at bounding box center [830, 328] width 9 height 8
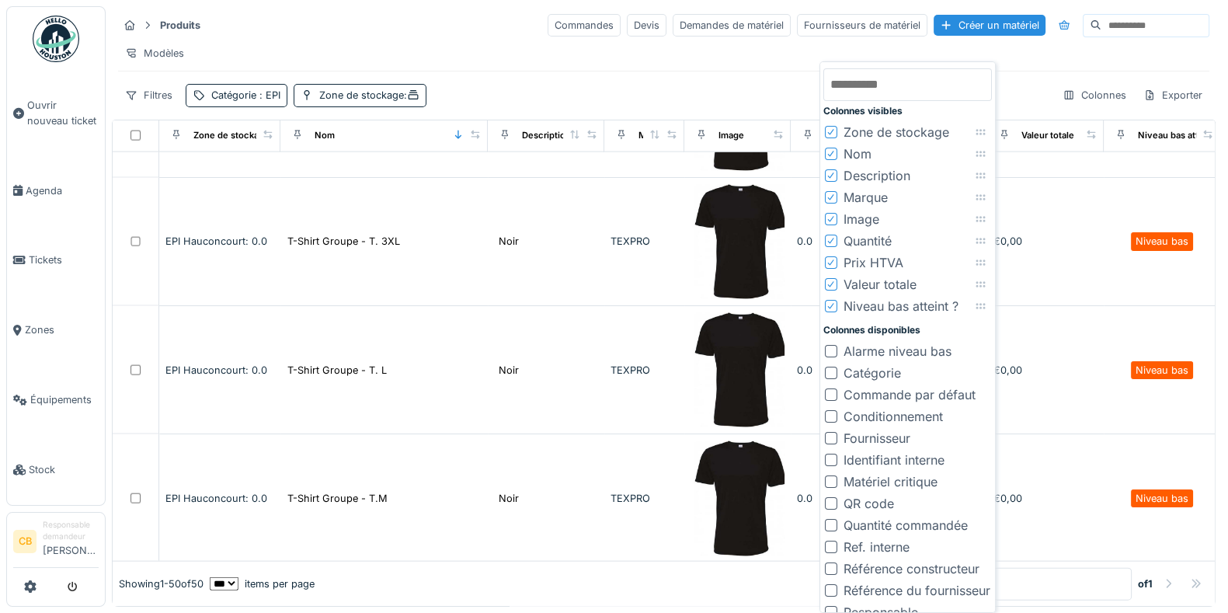
scroll to position [4365, 50]
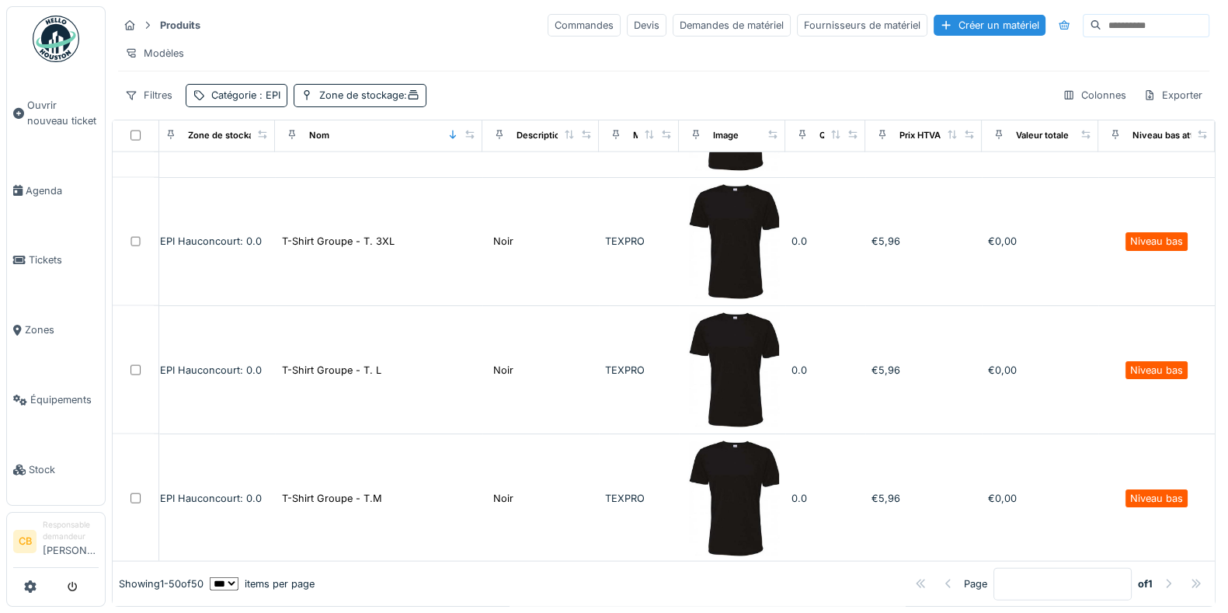
click at [742, 106] on div "Filtres Catégorie : EPI Zone de stockage : Colonnes Exporter" at bounding box center [663, 95] width 1091 height 23
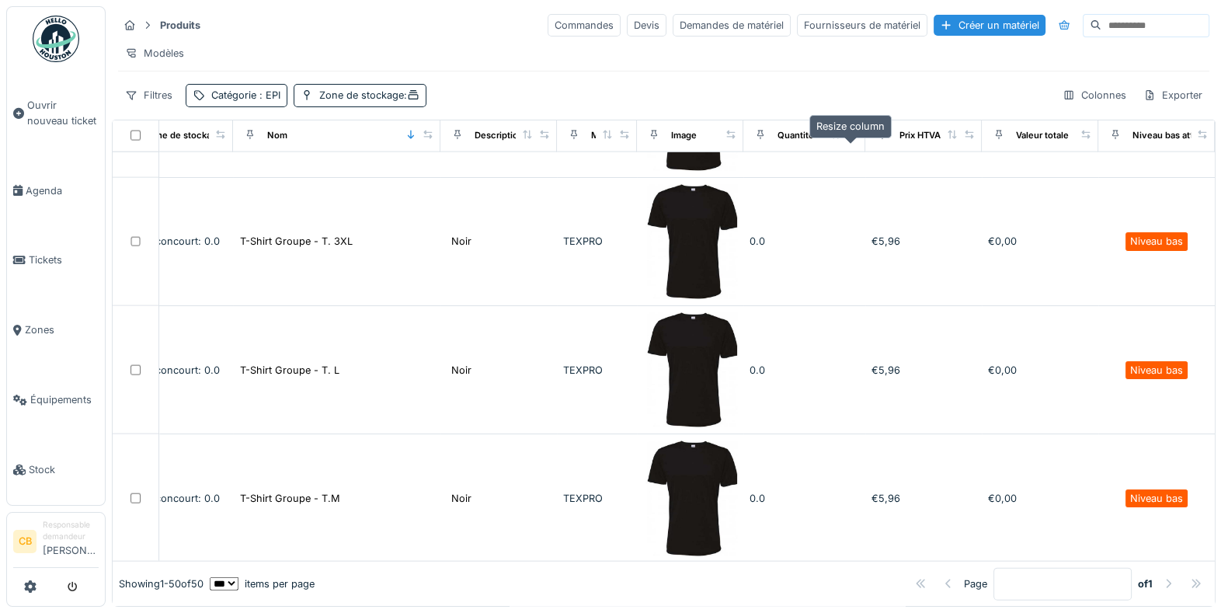
drag, startPoint x: 805, startPoint y: 149, endPoint x: 848, endPoint y: 147, distance: 42.8
click at [848, 139] on icon at bounding box center [852, 134] width 9 height 9
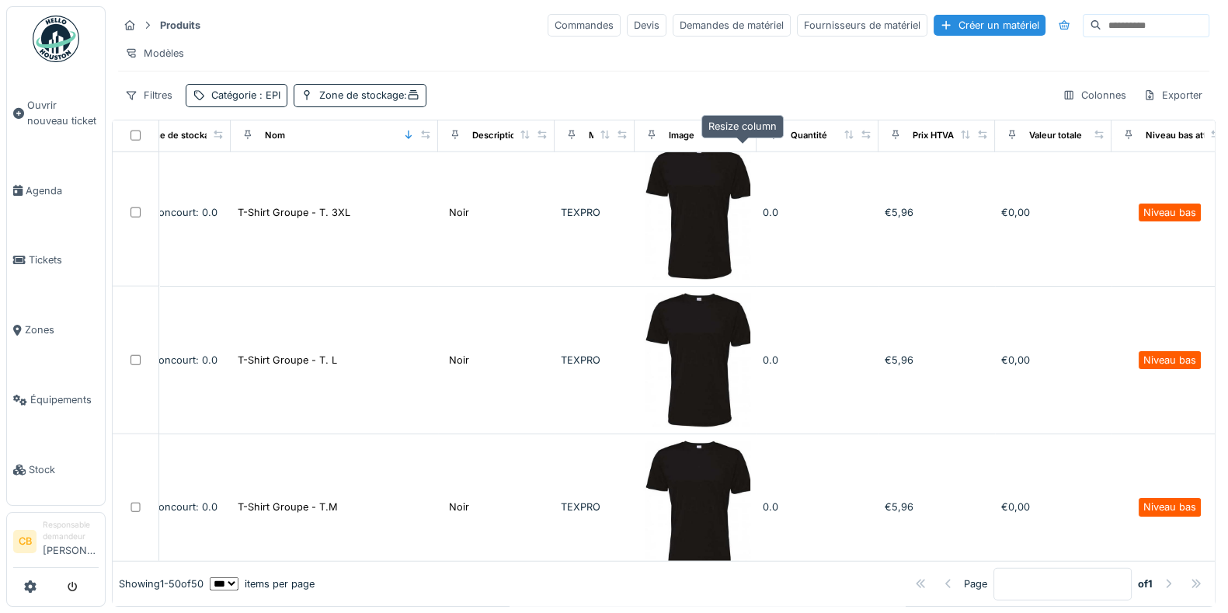
scroll to position [4996, 50]
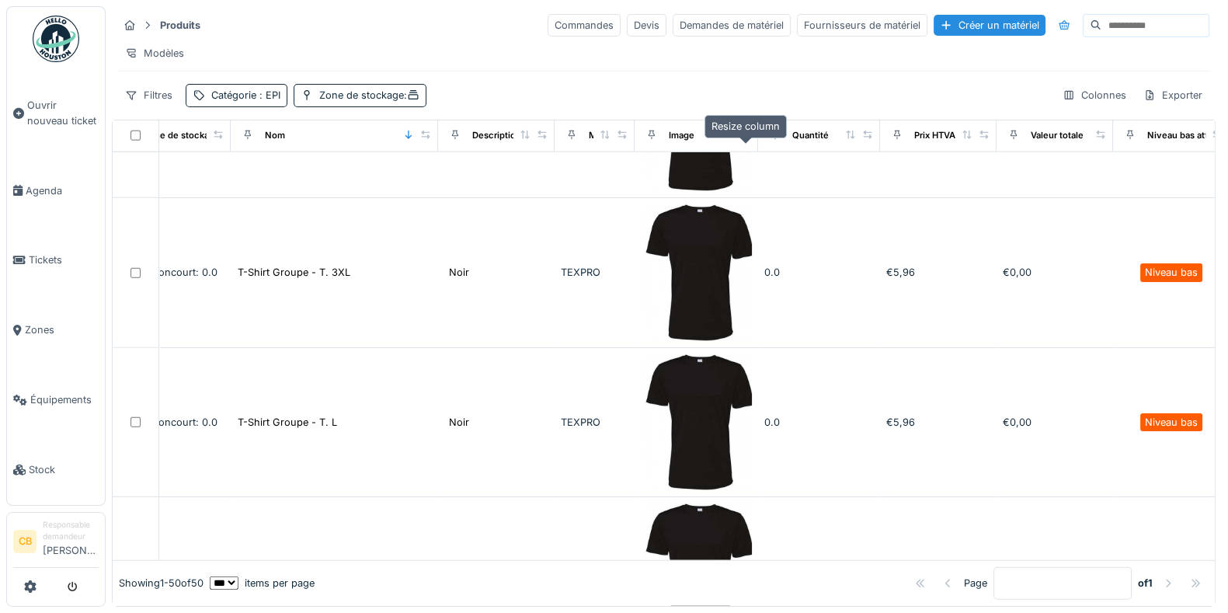
drag, startPoint x: 728, startPoint y: 148, endPoint x: 745, endPoint y: 149, distance: 17.2
click at [745, 139] on icon at bounding box center [745, 134] width 11 height 9
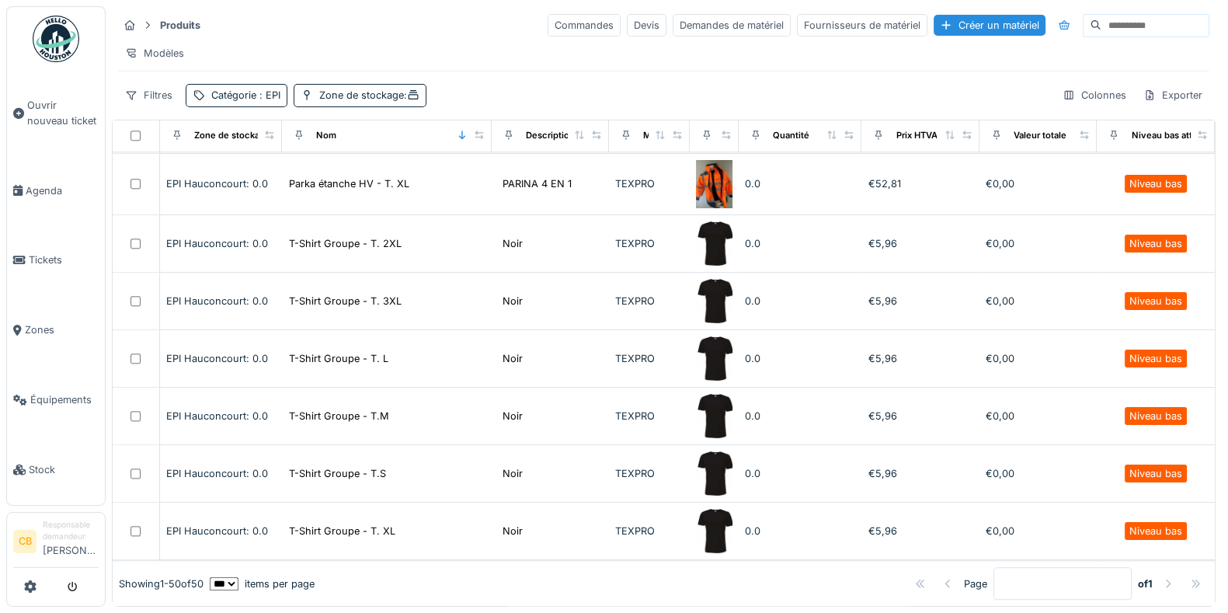
scroll to position [2080, 33]
drag, startPoint x: 745, startPoint y: 149, endPoint x: 669, endPoint y: 158, distance: 75.9
click at [690, 152] on th "Image" at bounding box center [714, 136] width 49 height 33
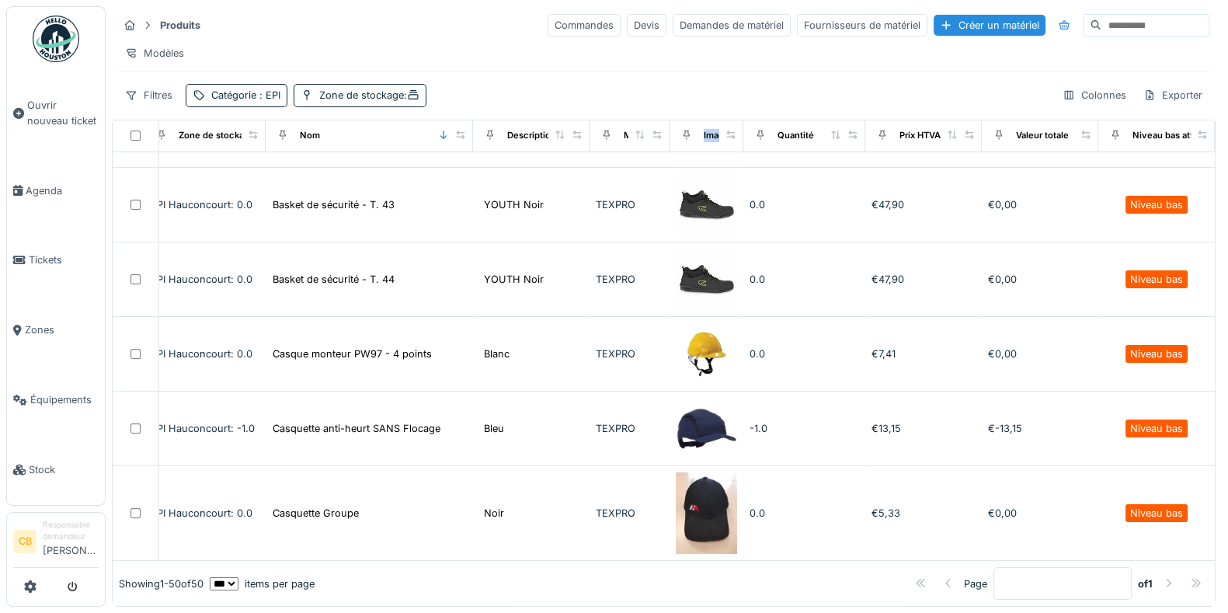
scroll to position [287, 33]
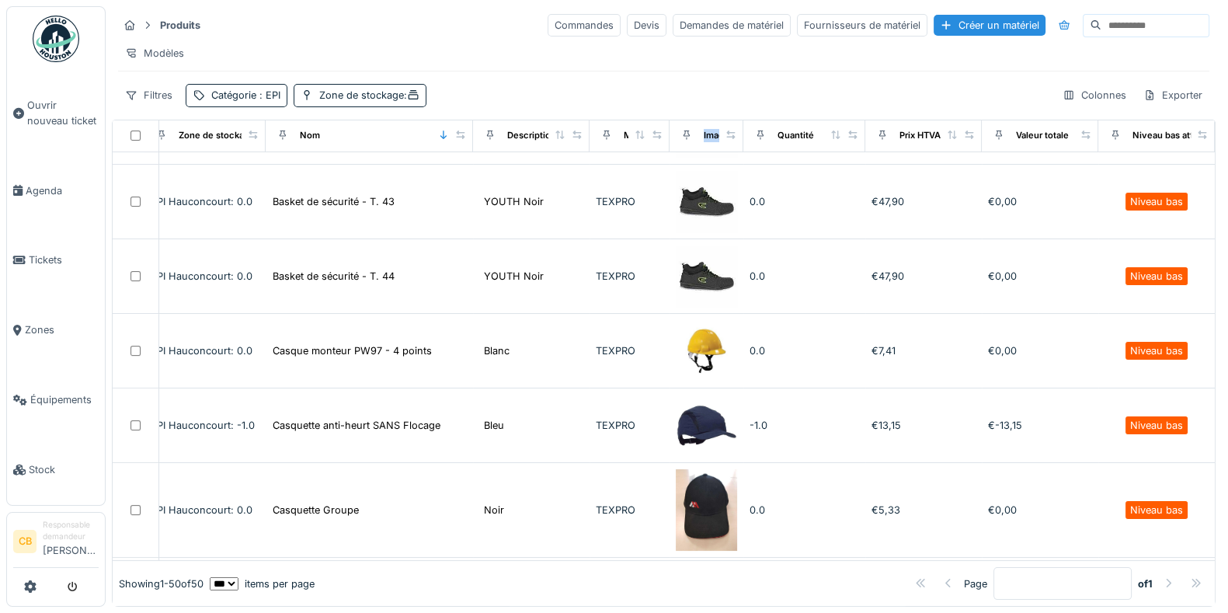
click at [710, 145] on div "Image" at bounding box center [706, 135] width 61 height 19
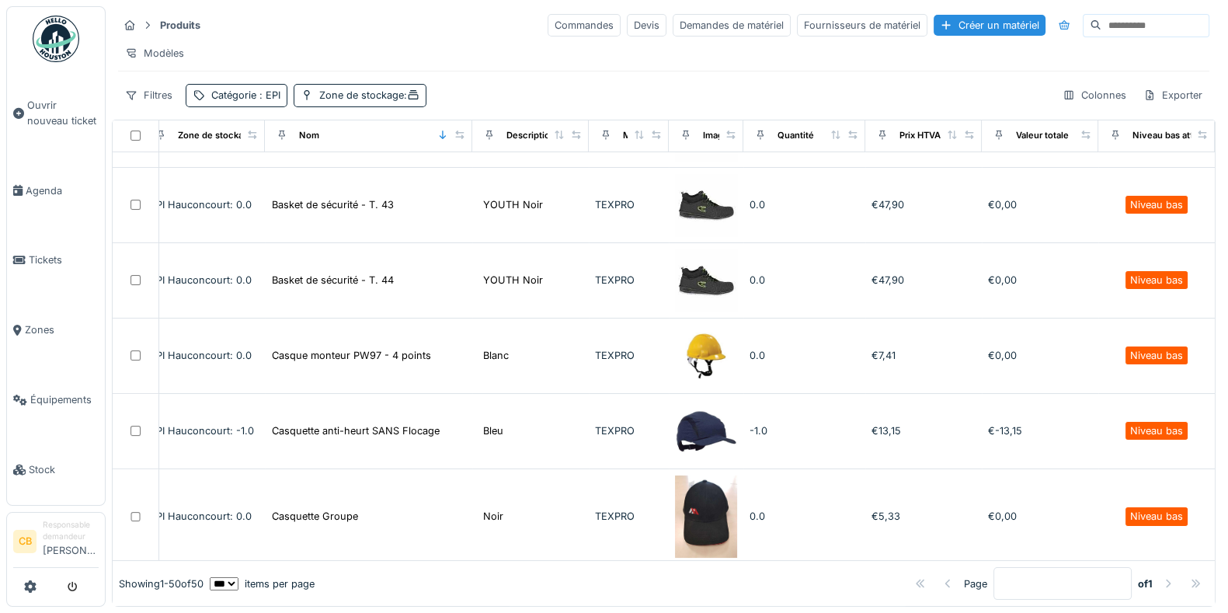
click at [767, 106] on div "Filtres Catégorie : EPI Zone de stockage : Colonnes Exporter" at bounding box center [663, 95] width 1091 height 23
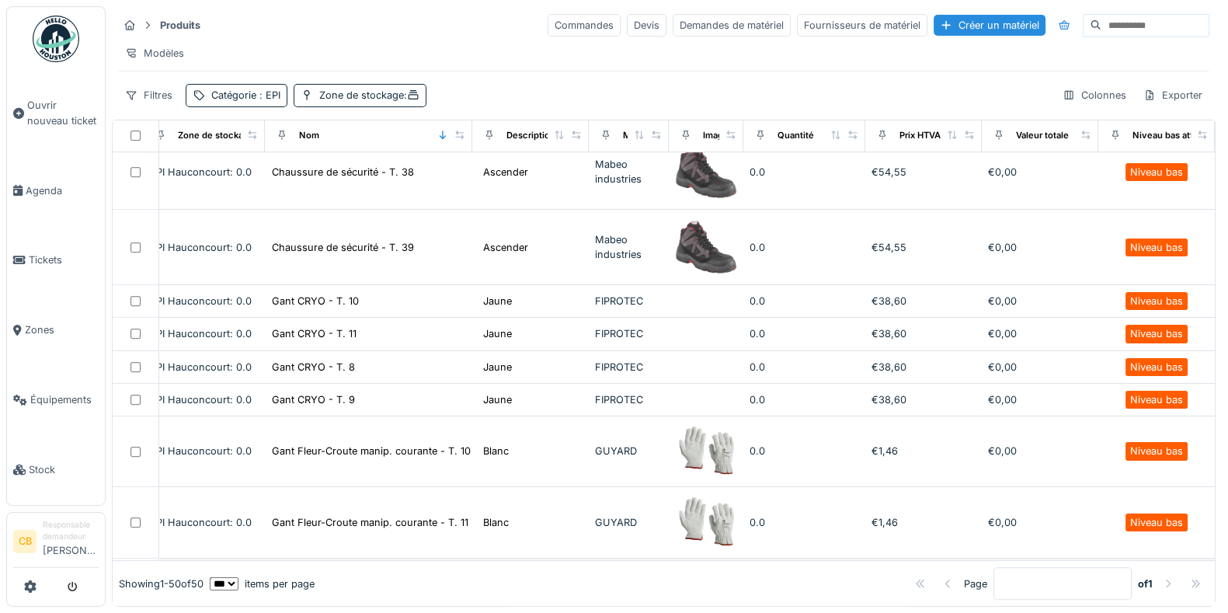
scroll to position [1068, 33]
